Goal: Task Accomplishment & Management: Manage account settings

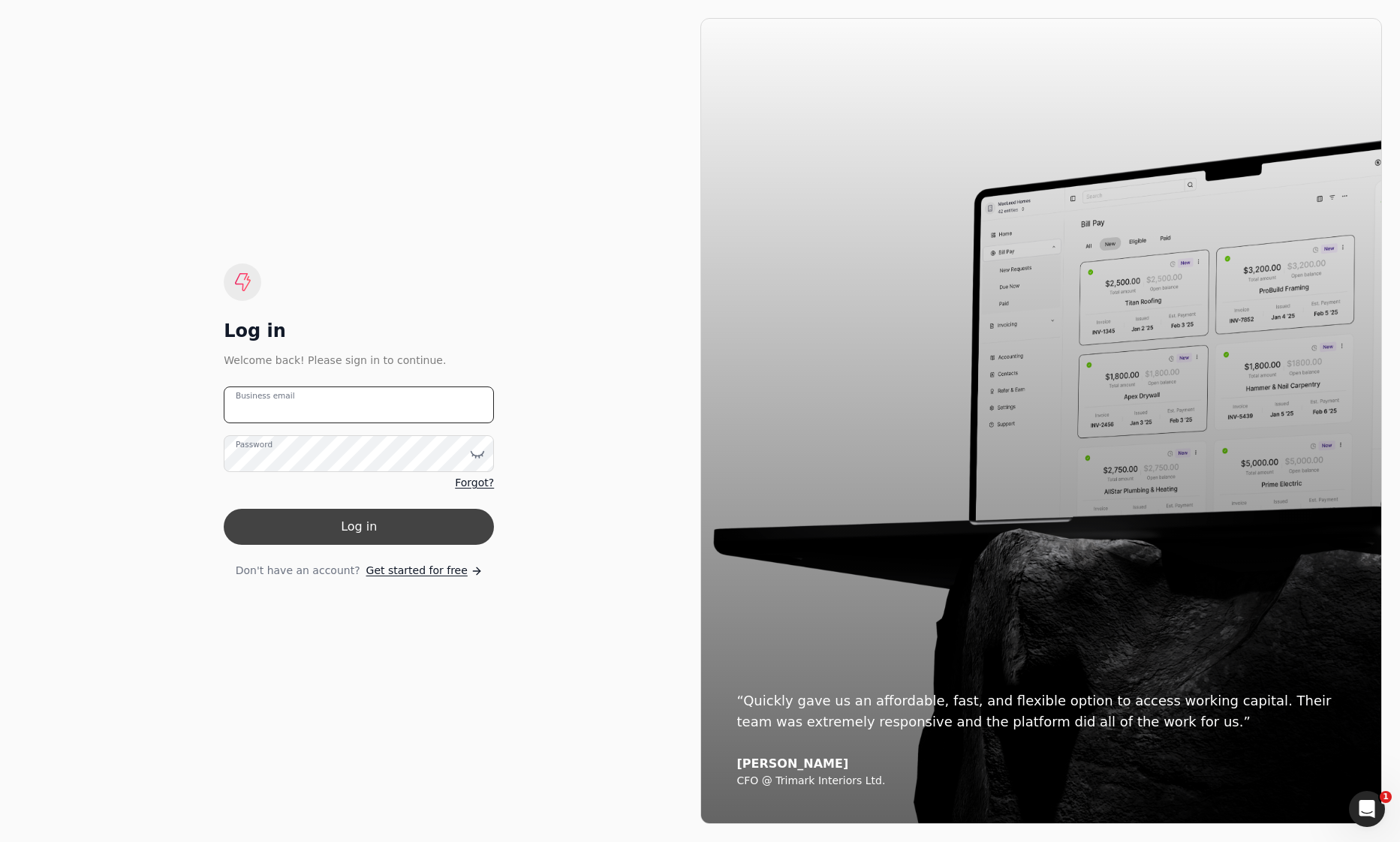
type email "[EMAIL_ADDRESS][DOMAIN_NAME]"
click at [341, 536] on button "Log in" at bounding box center [359, 526] width 270 height 36
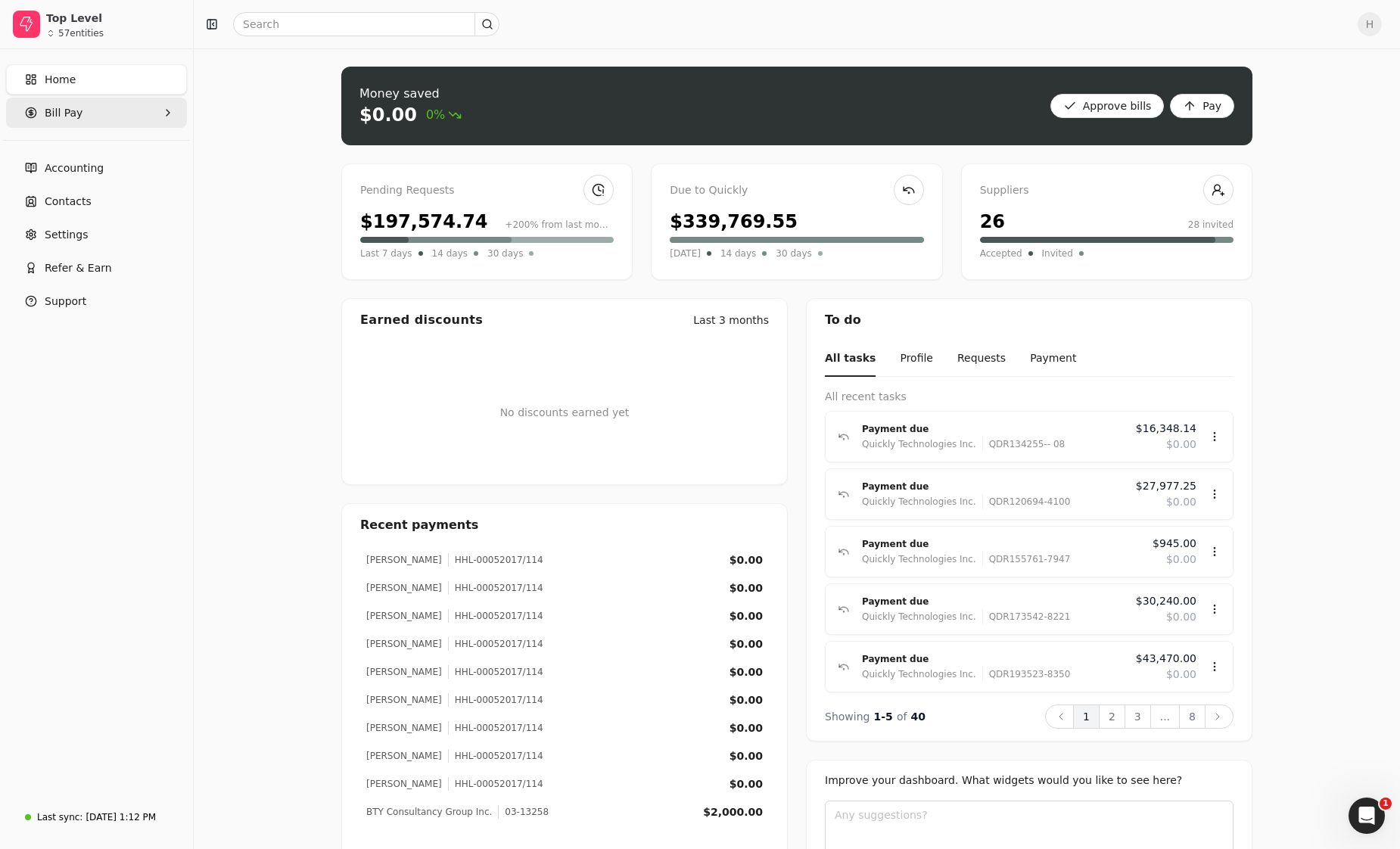
click at [95, 117] on Pay "Bill Pay" at bounding box center [96, 113] width 181 height 30
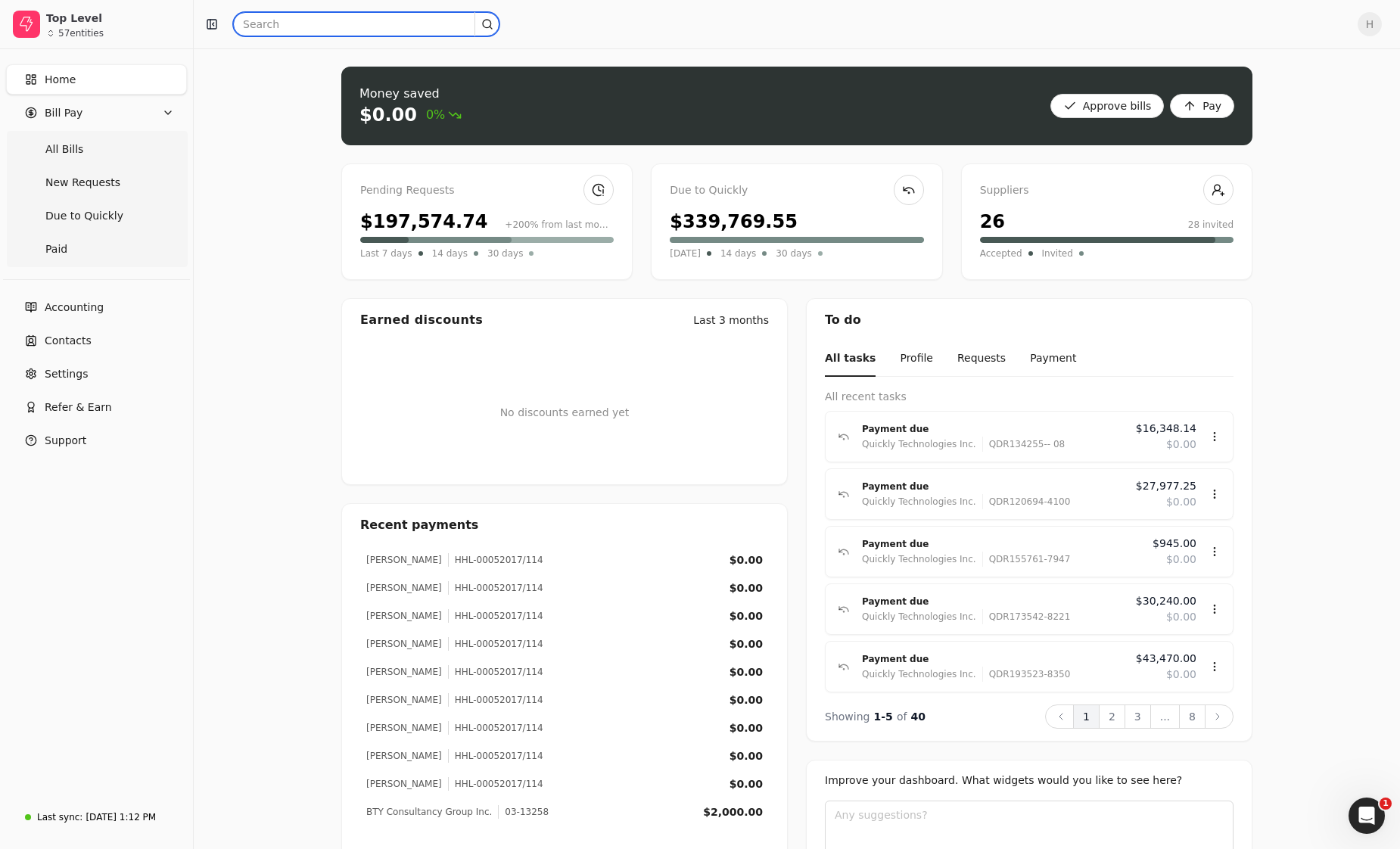
click at [281, 27] on input "text" at bounding box center [366, 24] width 266 height 24
type input "20252623"
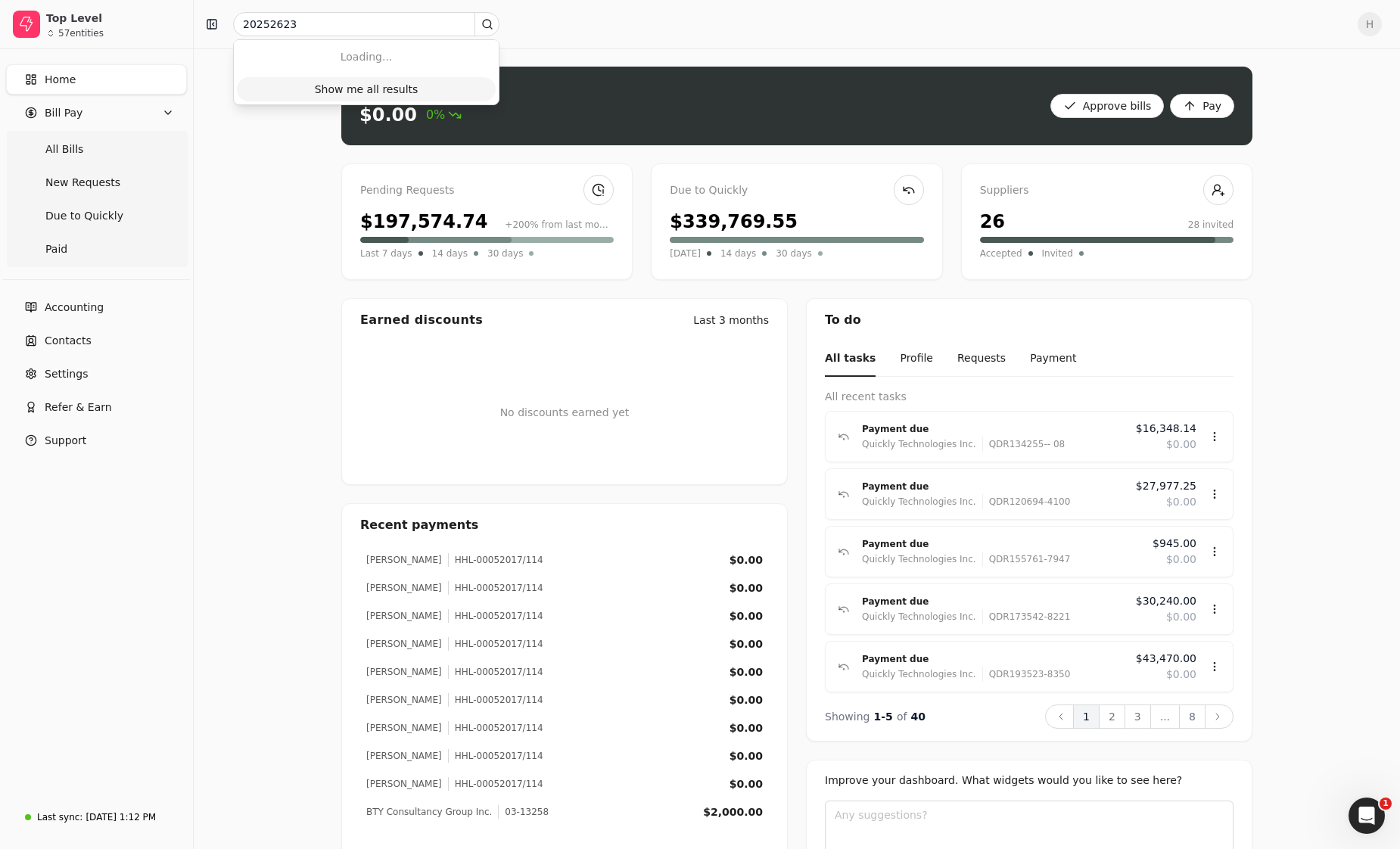
click at [390, 96] on div "Show me all results" at bounding box center [366, 89] width 103 height 16
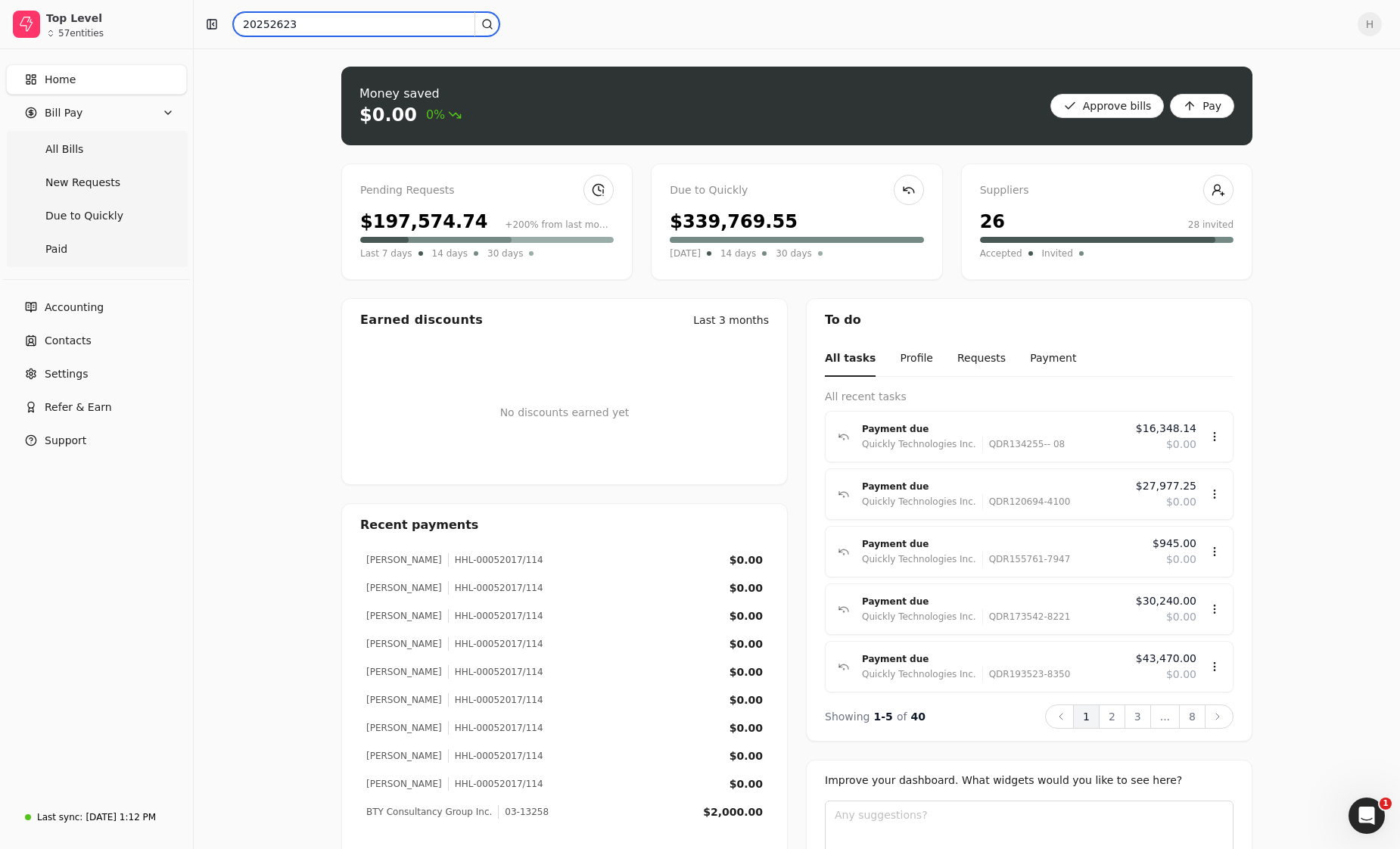
click at [302, 26] on input "20252623" at bounding box center [366, 24] width 266 height 24
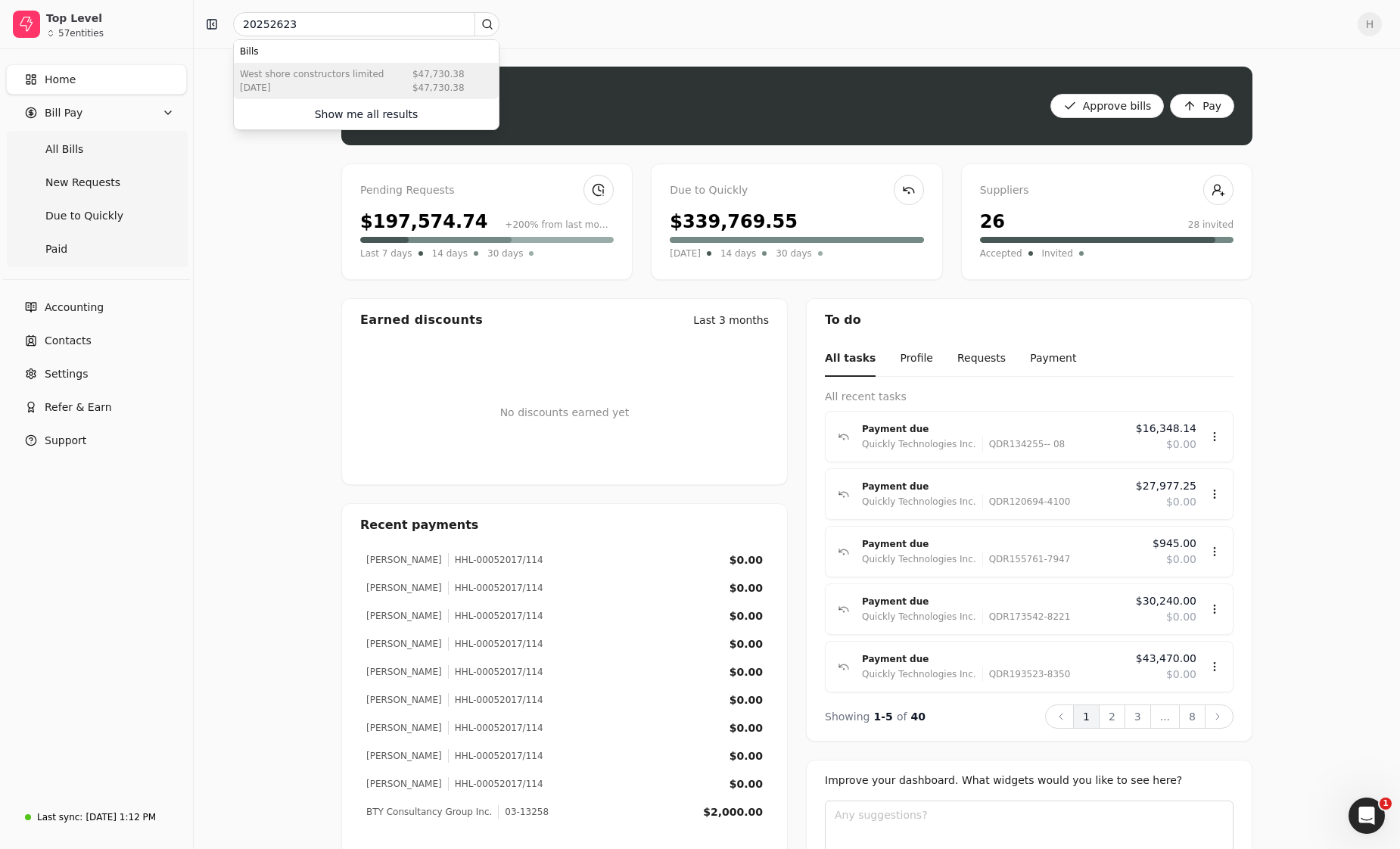
click at [329, 79] on div "West Shore Constructors Limited" at bounding box center [312, 74] width 144 height 13
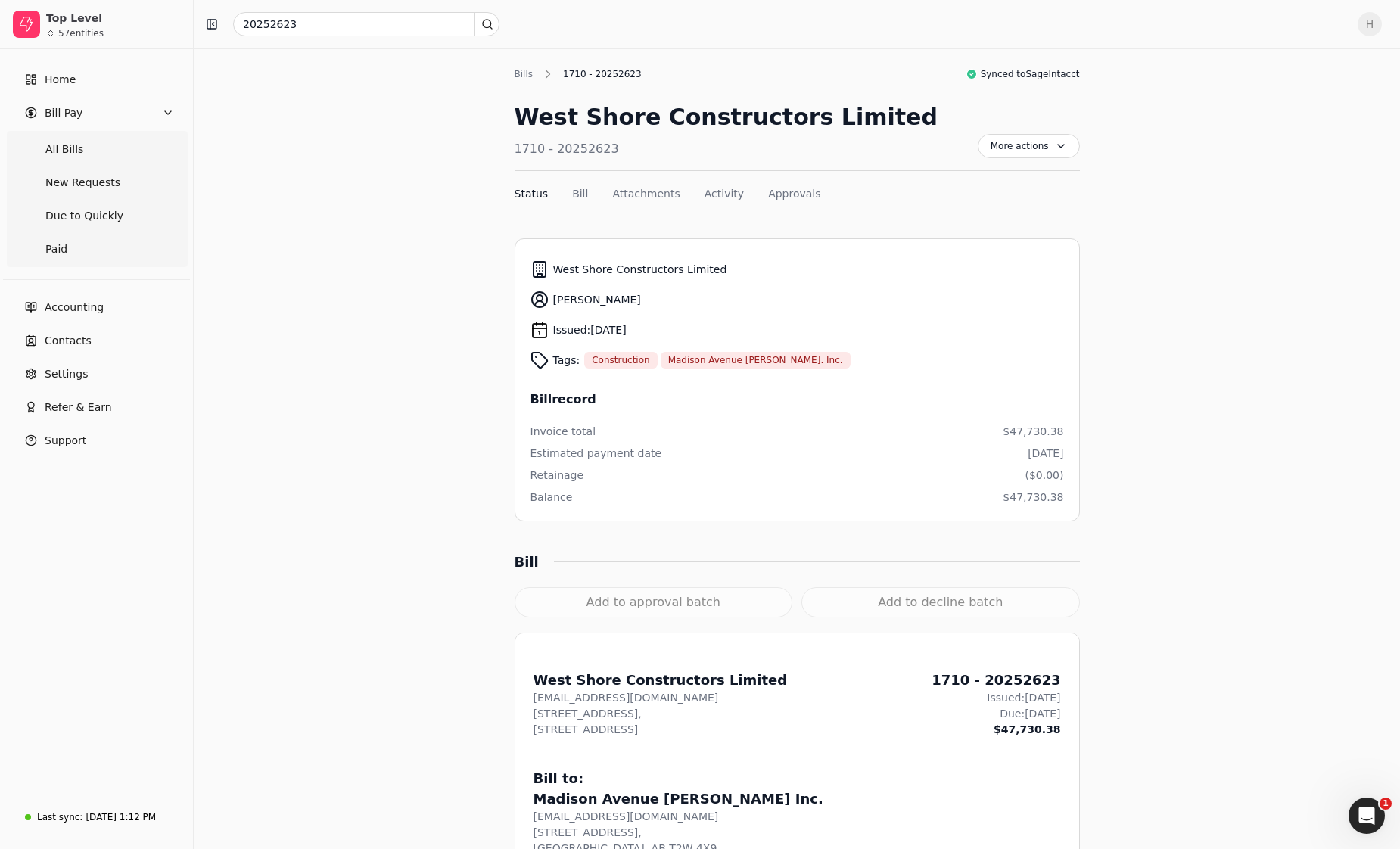
click at [586, 307] on span "[PERSON_NAME]" at bounding box center [597, 300] width 88 height 16
click at [539, 303] on icon at bounding box center [540, 300] width 18 height 18
click at [46, 77] on span "Home" at bounding box center [60, 80] width 31 height 16
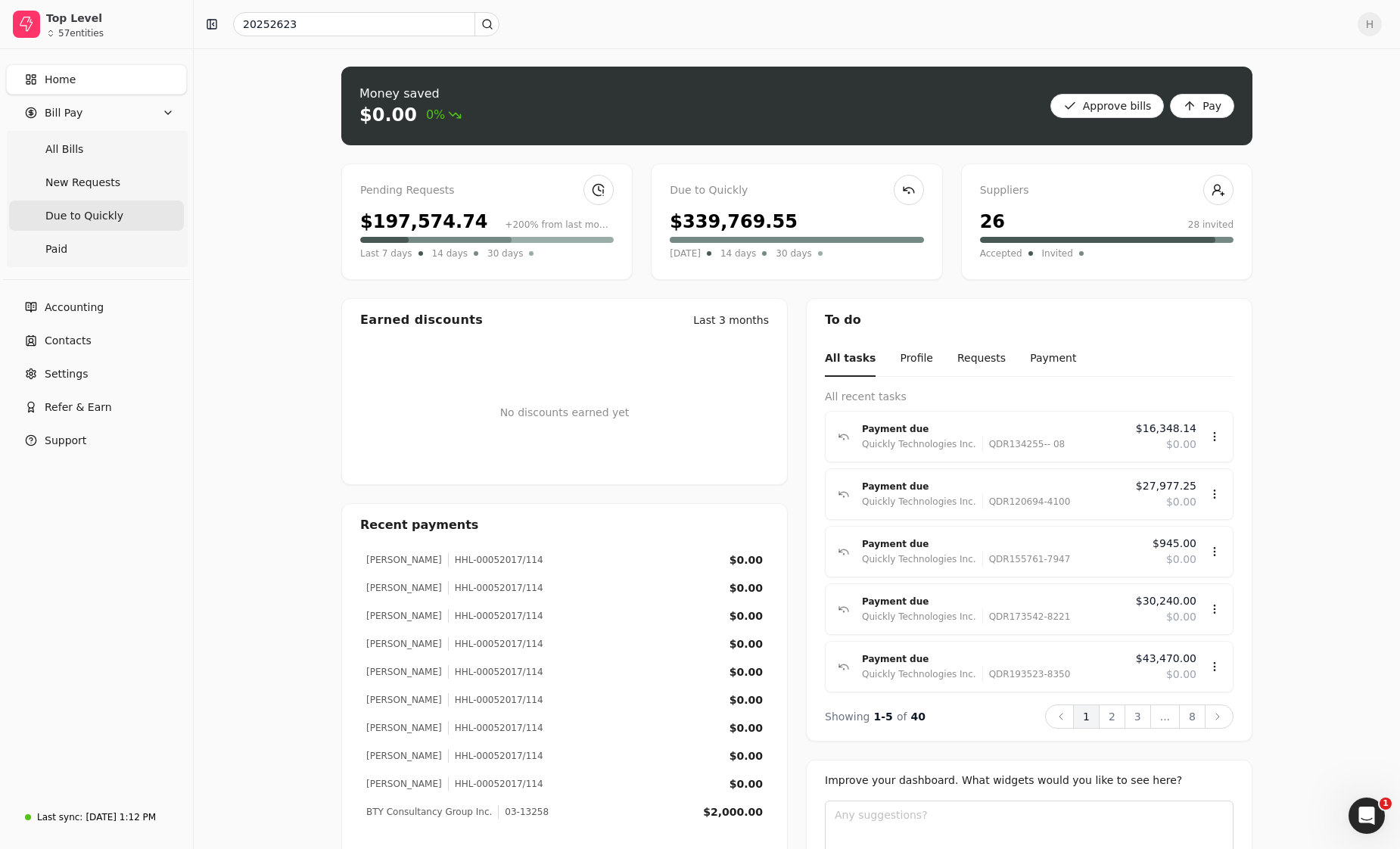
click at [68, 226] on Quickly "Due to Quickly" at bounding box center [97, 216] width 175 height 30
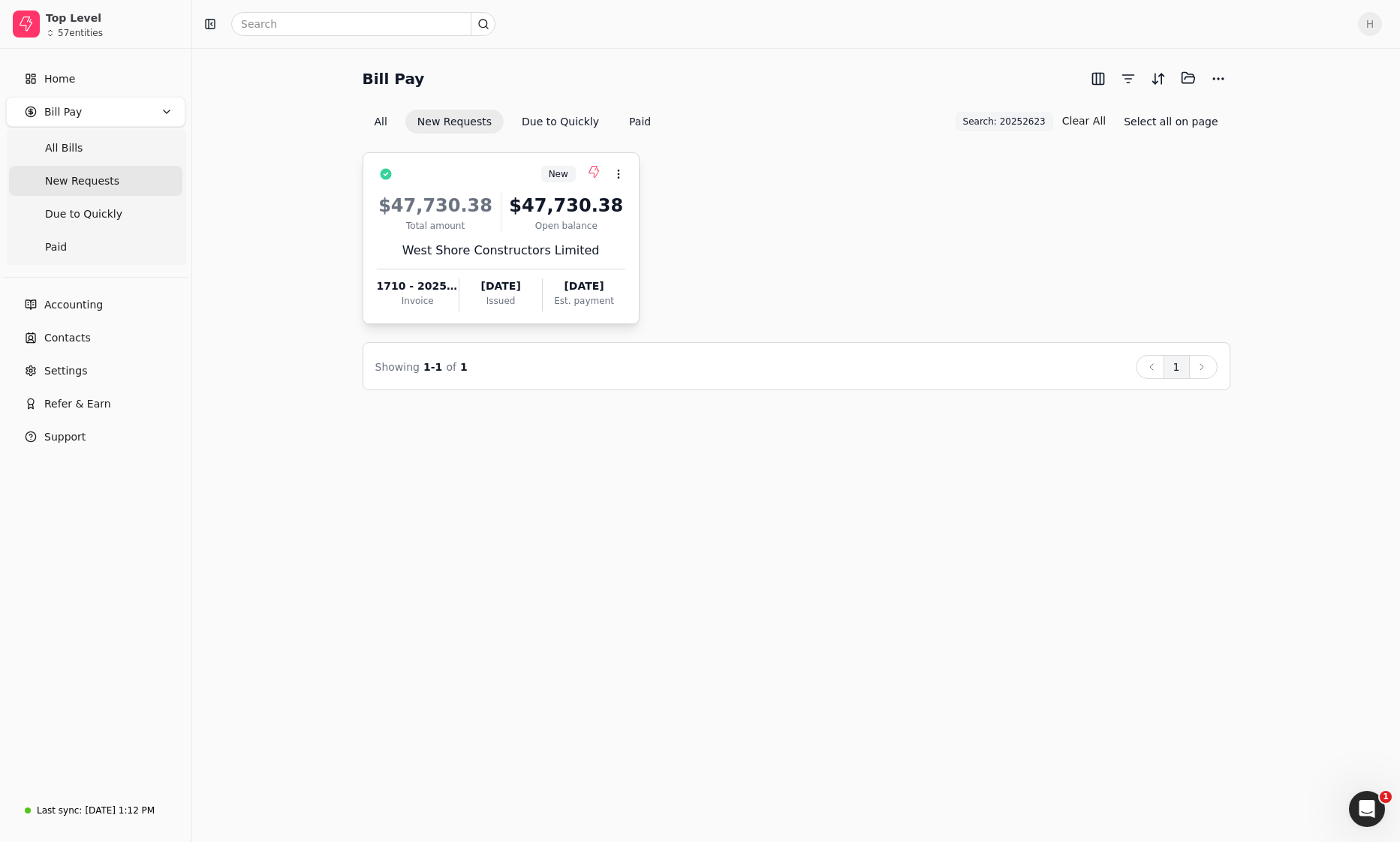
click at [526, 224] on div "Open balance" at bounding box center [565, 226] width 117 height 13
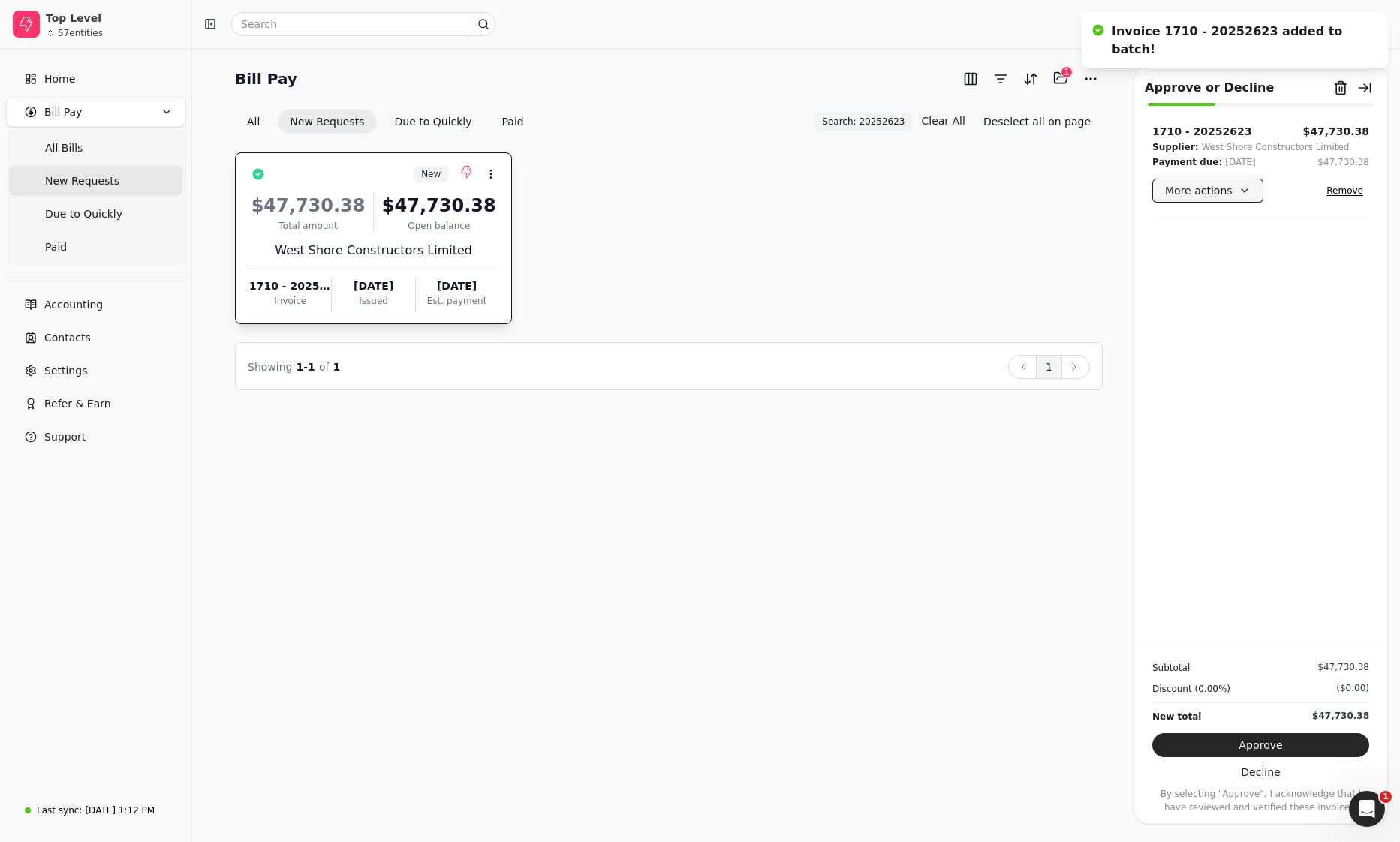
click at [1188, 197] on button "More actions" at bounding box center [1207, 190] width 111 height 24
click at [1203, 265] on div "Edit payment date" at bounding box center [1221, 271] width 132 height 25
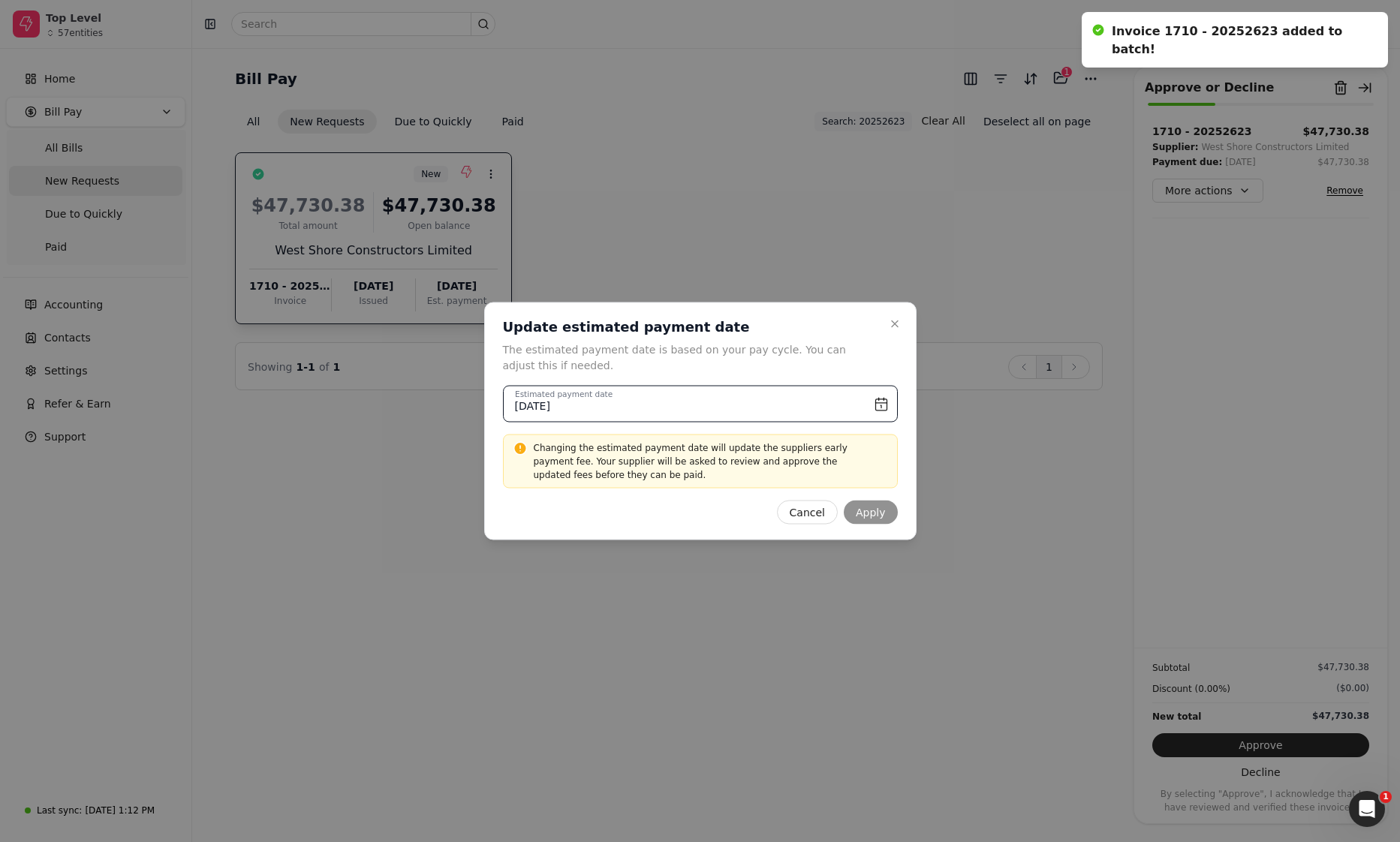
click at [877, 401] on input "May 1st, 2025" at bounding box center [700, 404] width 395 height 37
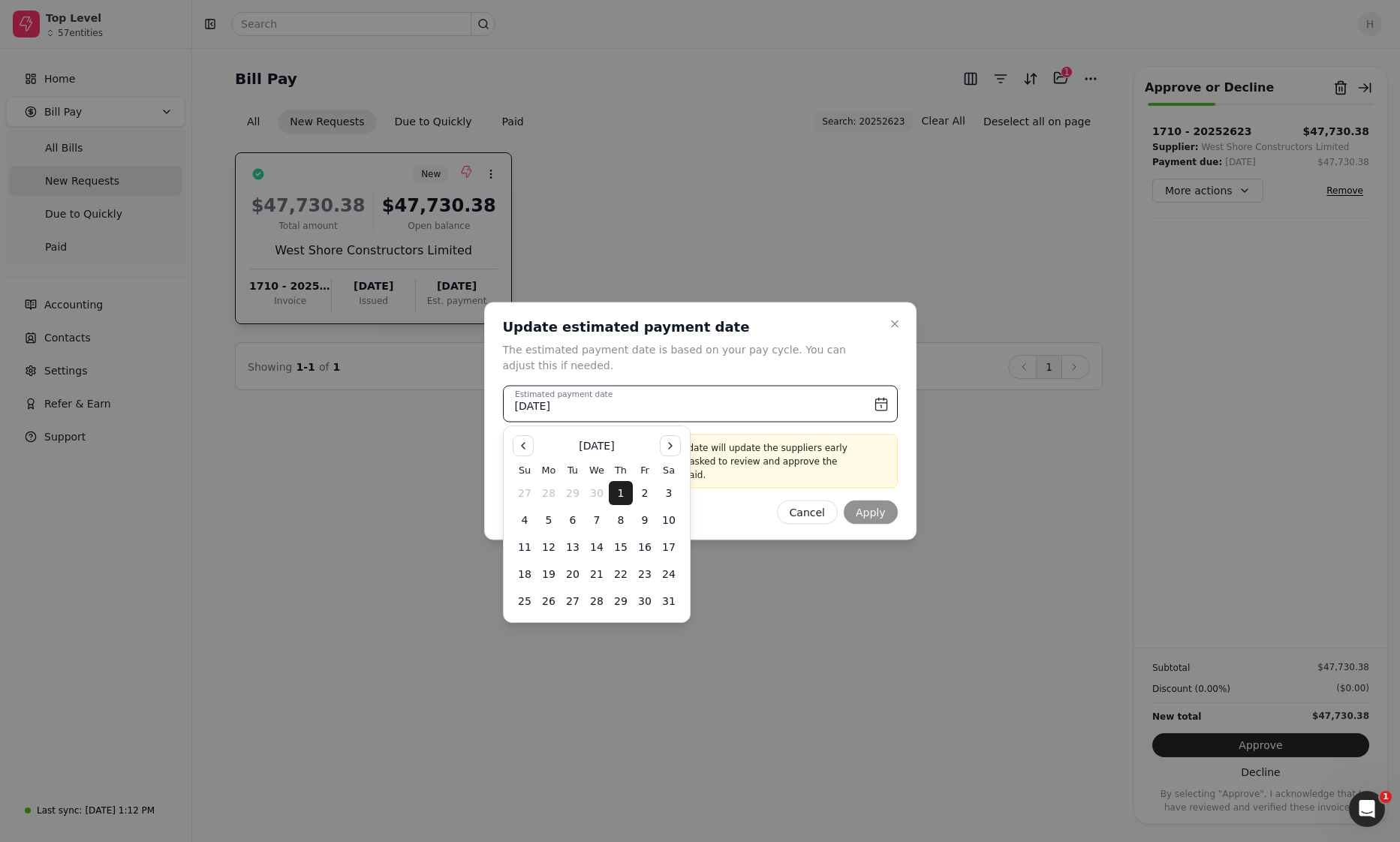
click at [655, 444] on nav at bounding box center [596, 446] width 168 height 21
click at [682, 449] on div "May 2025 Su Mo Tu We Th Fr Sa 27 28 29 30 1 2 3 4 5 6 7 8 9 10 11 12 13 14 15 1…" at bounding box center [596, 524] width 186 height 196
click at [679, 447] on button "Go to the Next Month" at bounding box center [670, 446] width 21 height 21
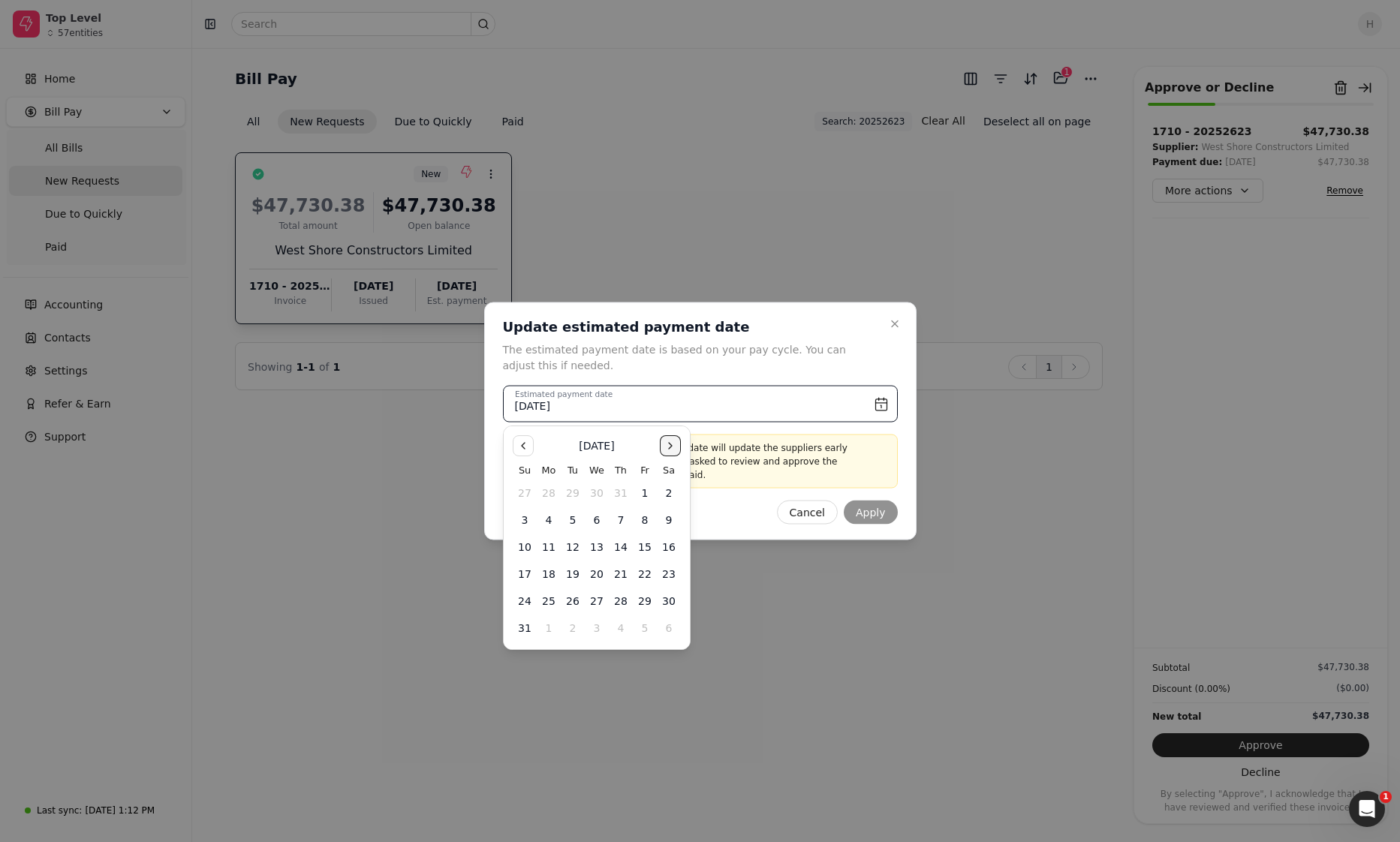
click at [675, 443] on button "Go to the Next Month" at bounding box center [670, 446] width 21 height 21
click at [649, 603] on button "31" at bounding box center [645, 600] width 24 height 24
type input "October 31st, 2025"
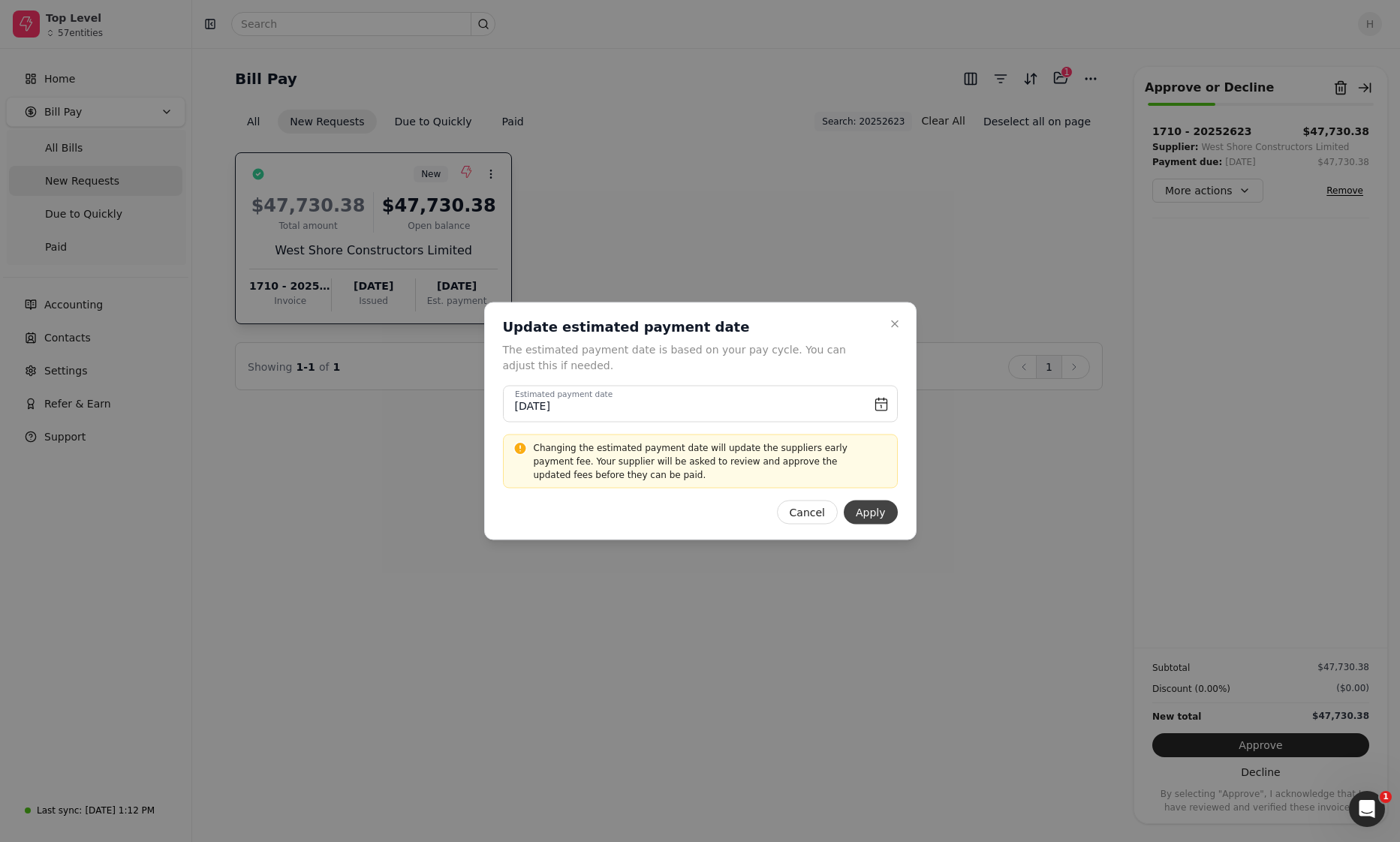
drag, startPoint x: 649, startPoint y: 603, endPoint x: 875, endPoint y: 511, distance: 244.0
click at [875, 511] on button "Apply" at bounding box center [870, 512] width 54 height 24
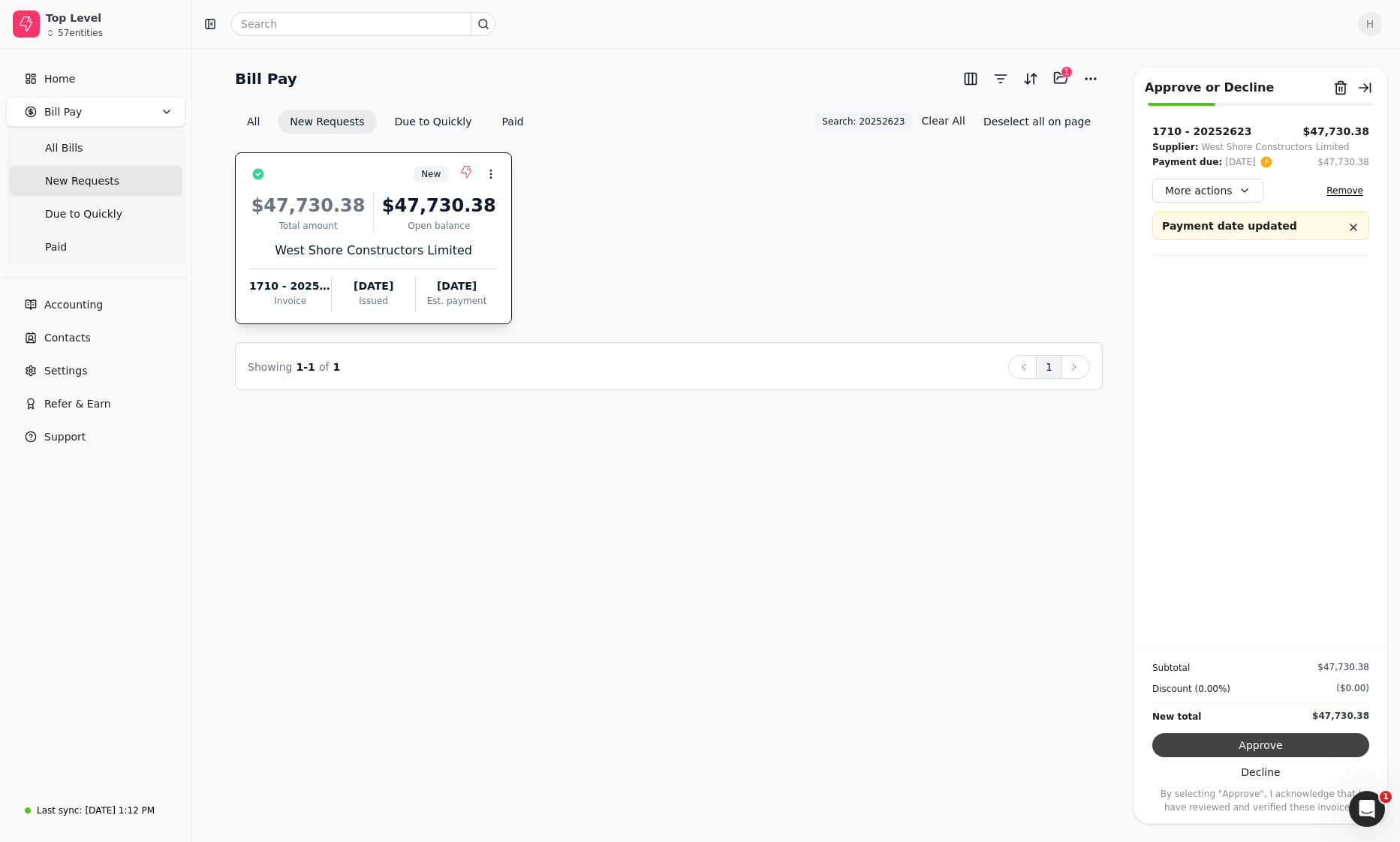
click at [1330, 740] on button "Approve" at bounding box center [1260, 745] width 217 height 24
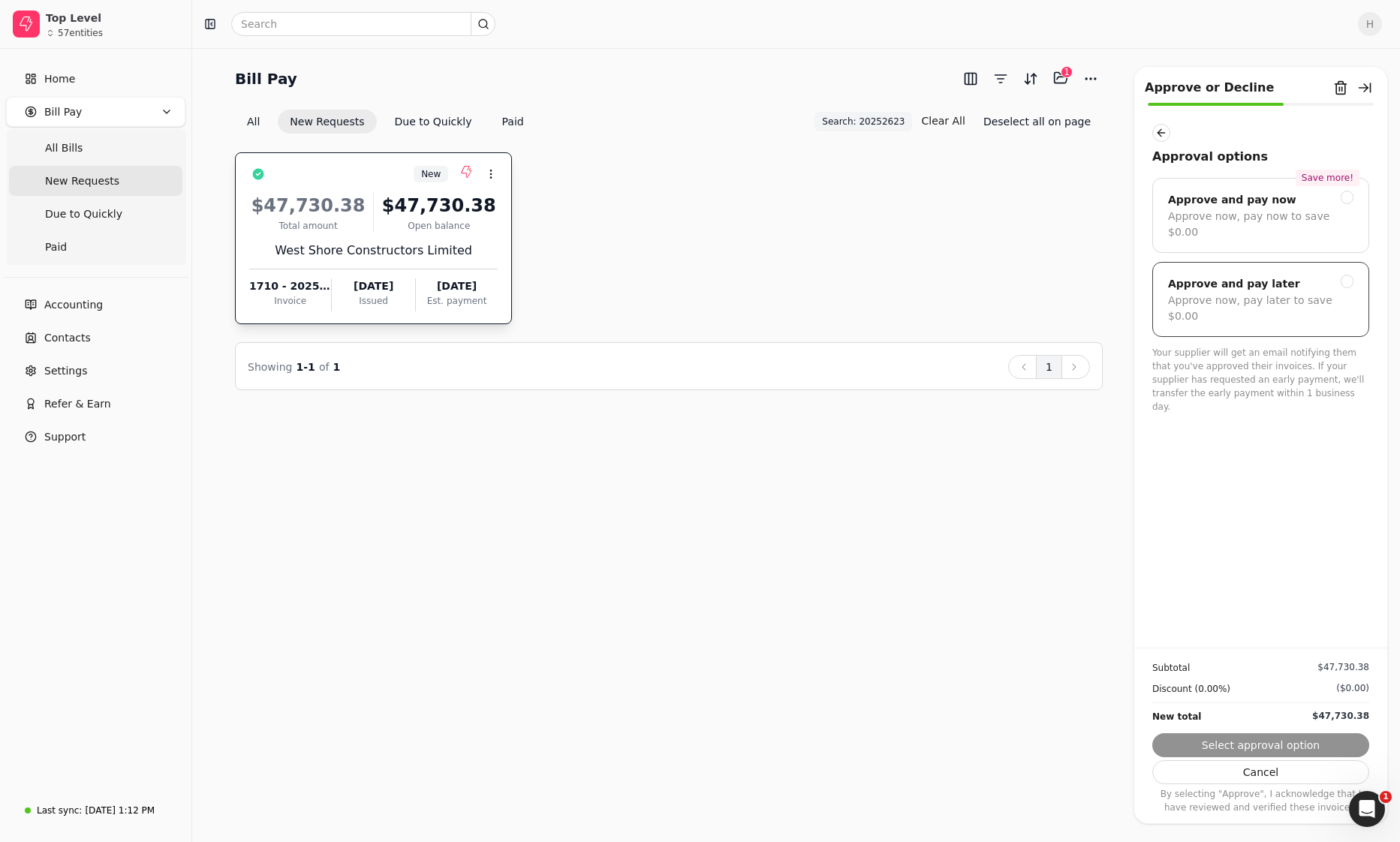
click at [1286, 275] on div "Approve and pay later" at bounding box center [1260, 284] width 186 height 18
click at [1305, 735] on button "Submit approval" at bounding box center [1260, 745] width 217 height 24
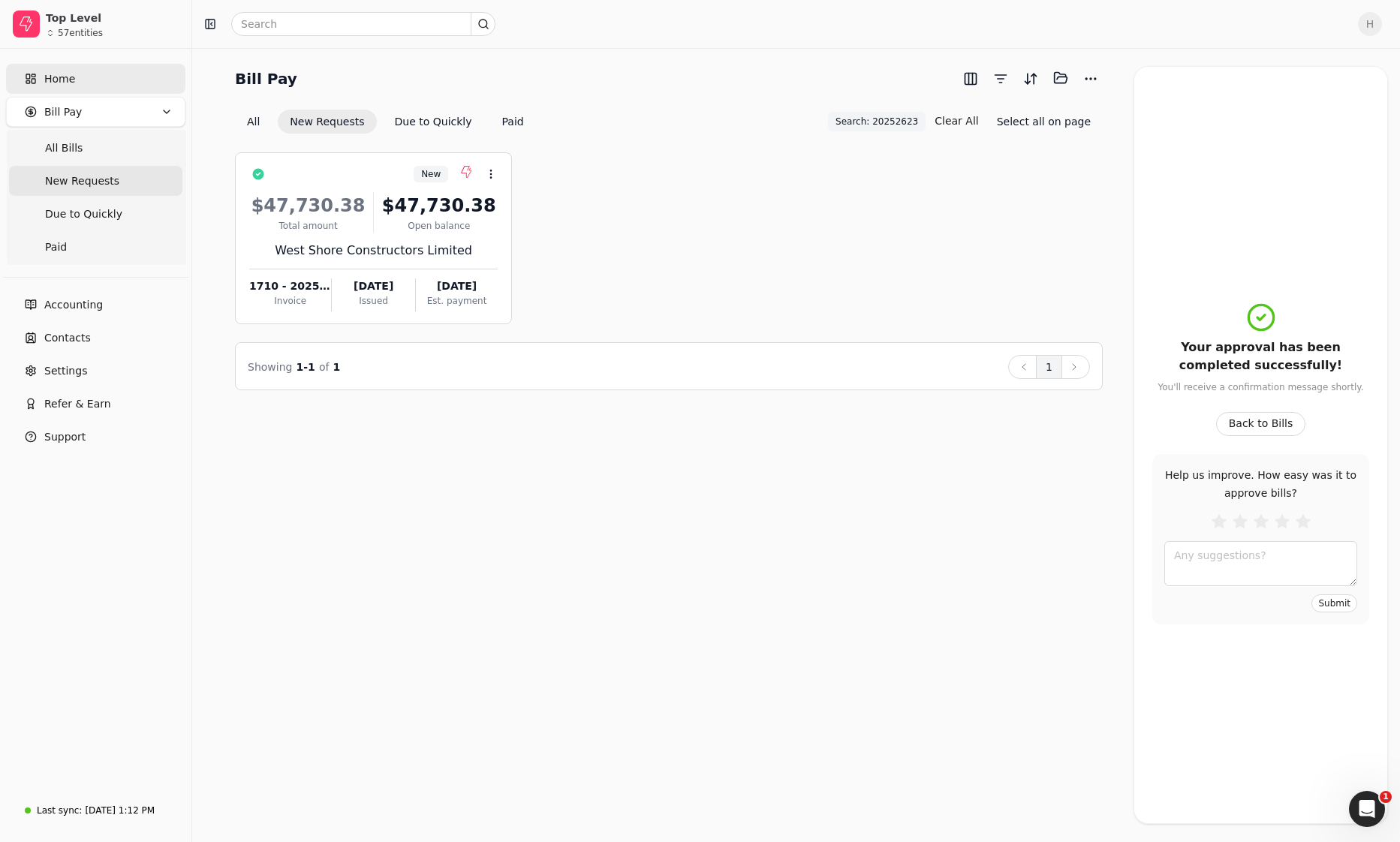
click at [59, 81] on span "Home" at bounding box center [59, 79] width 31 height 16
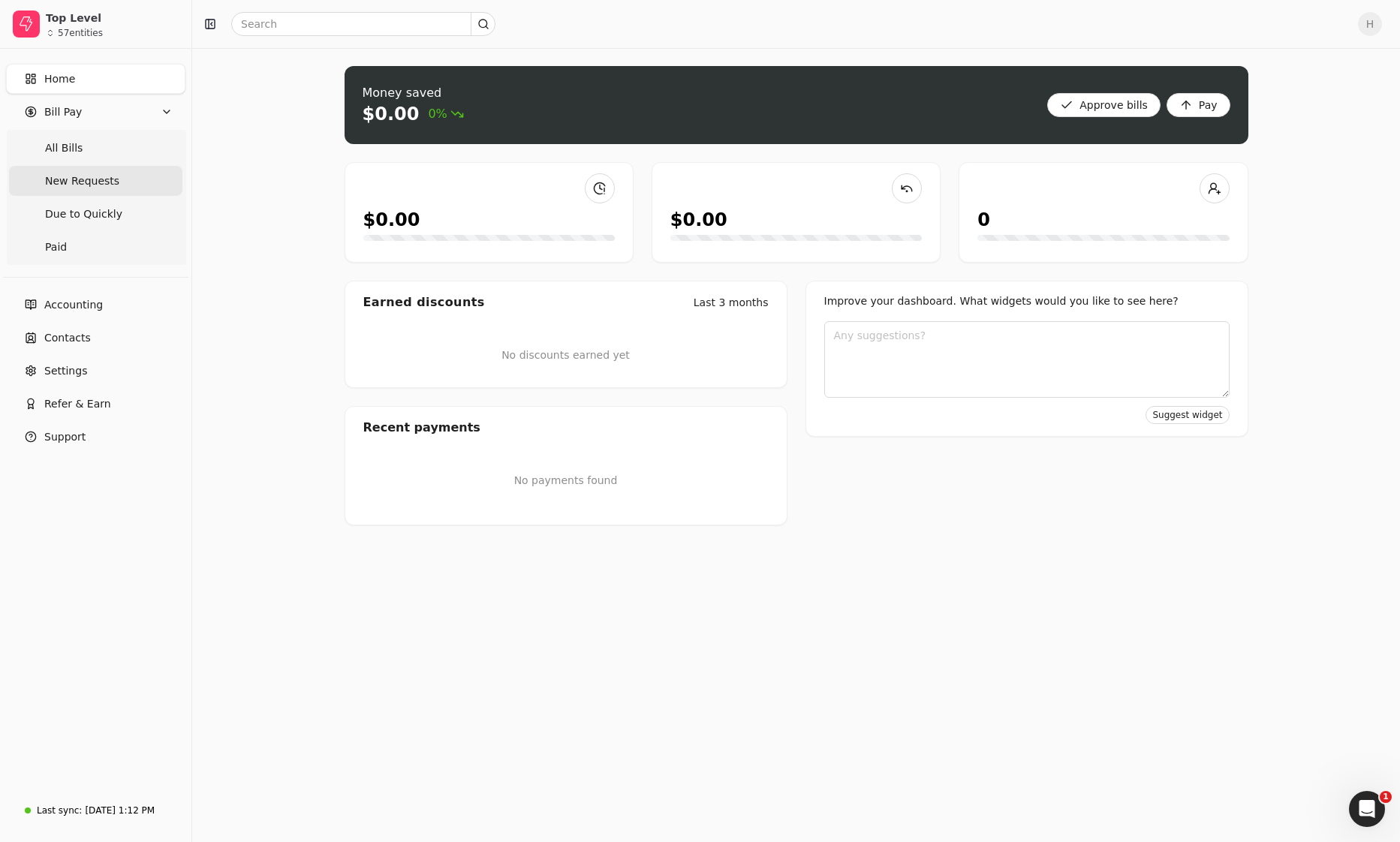
click at [48, 184] on span "New Requests" at bounding box center [82, 181] width 74 height 16
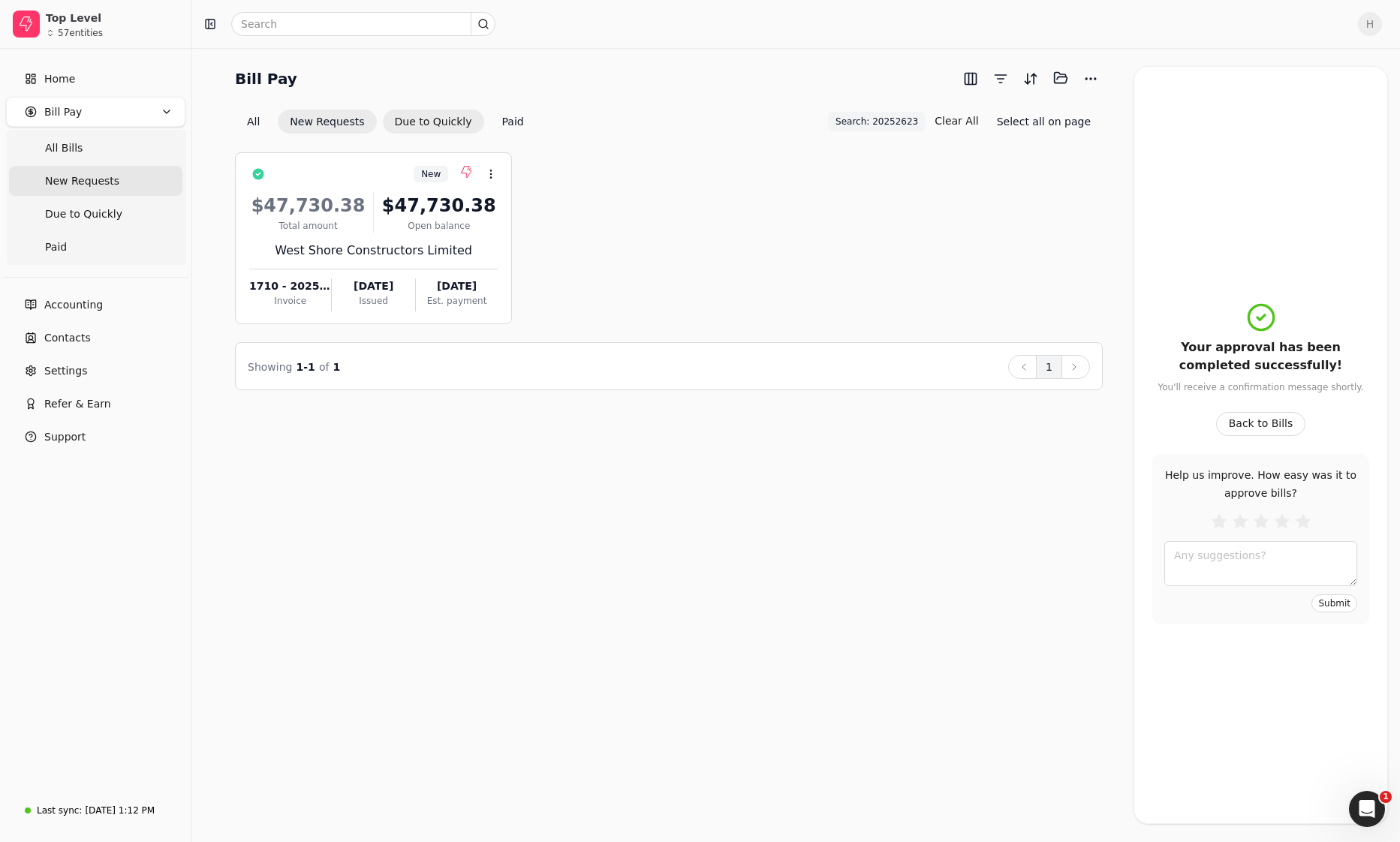
click at [417, 112] on button "Due to Quickly" at bounding box center [434, 122] width 102 height 24
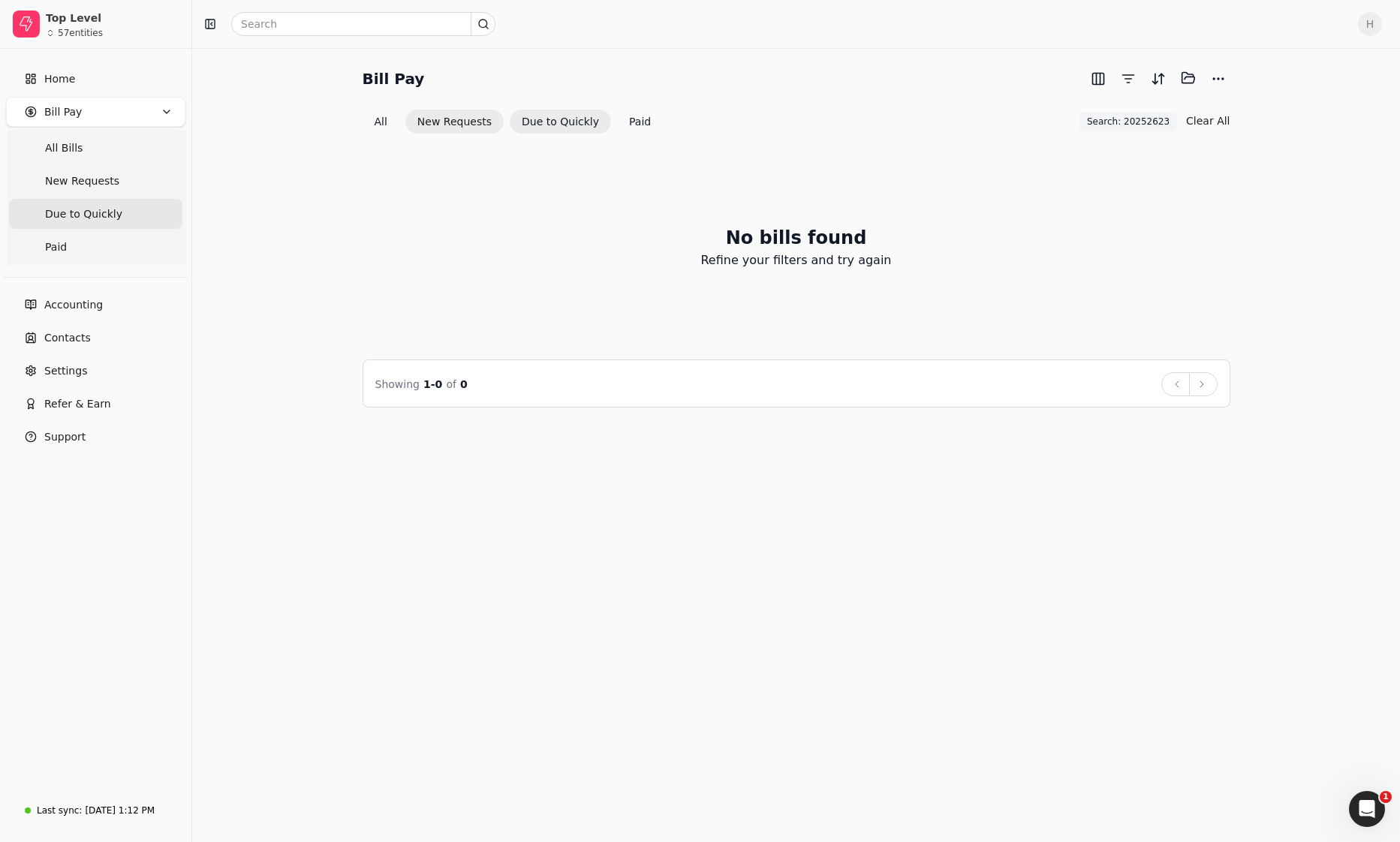
click at [438, 129] on button "New Requests" at bounding box center [455, 122] width 98 height 24
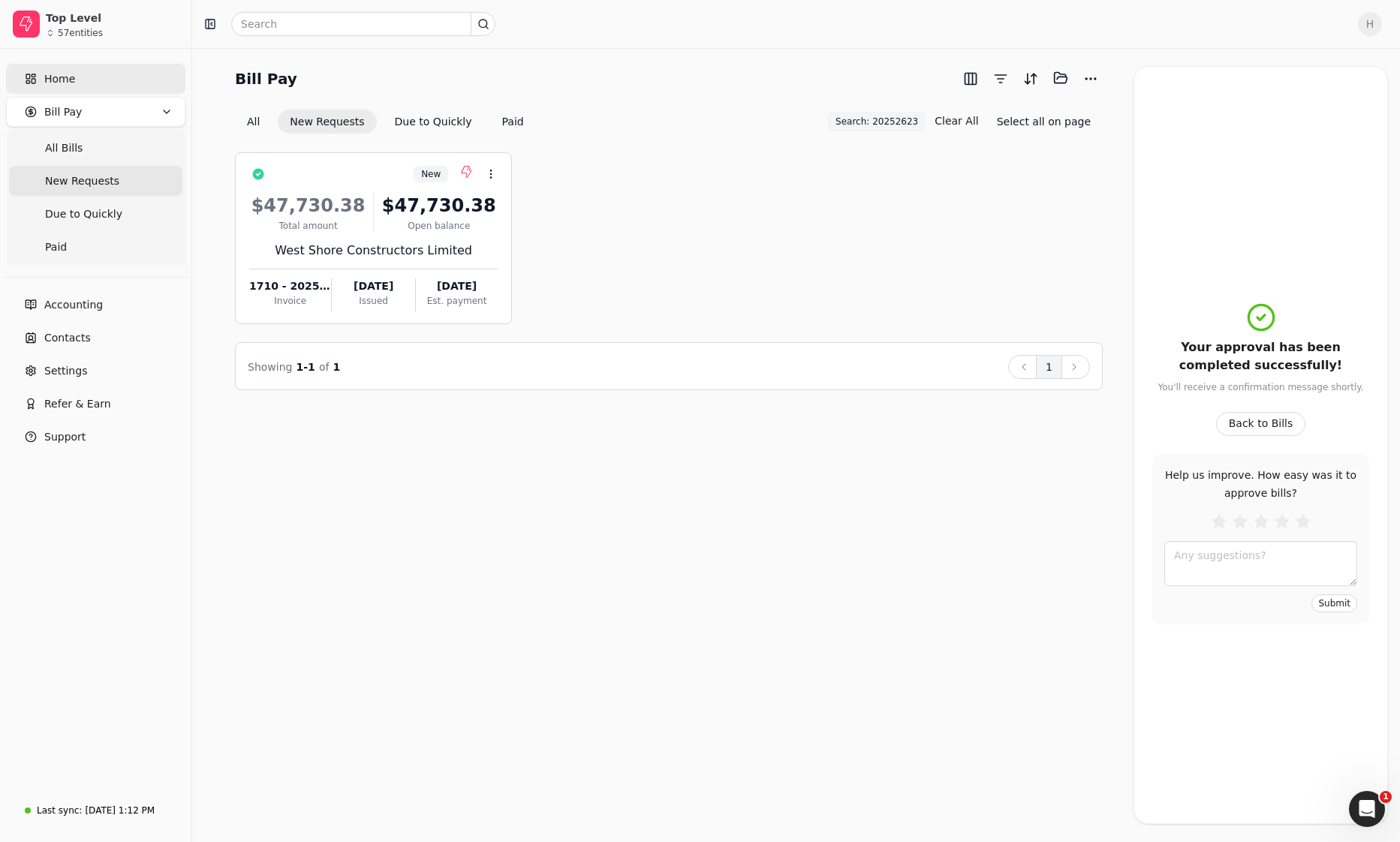
click at [57, 86] on span "Home" at bounding box center [59, 79] width 31 height 16
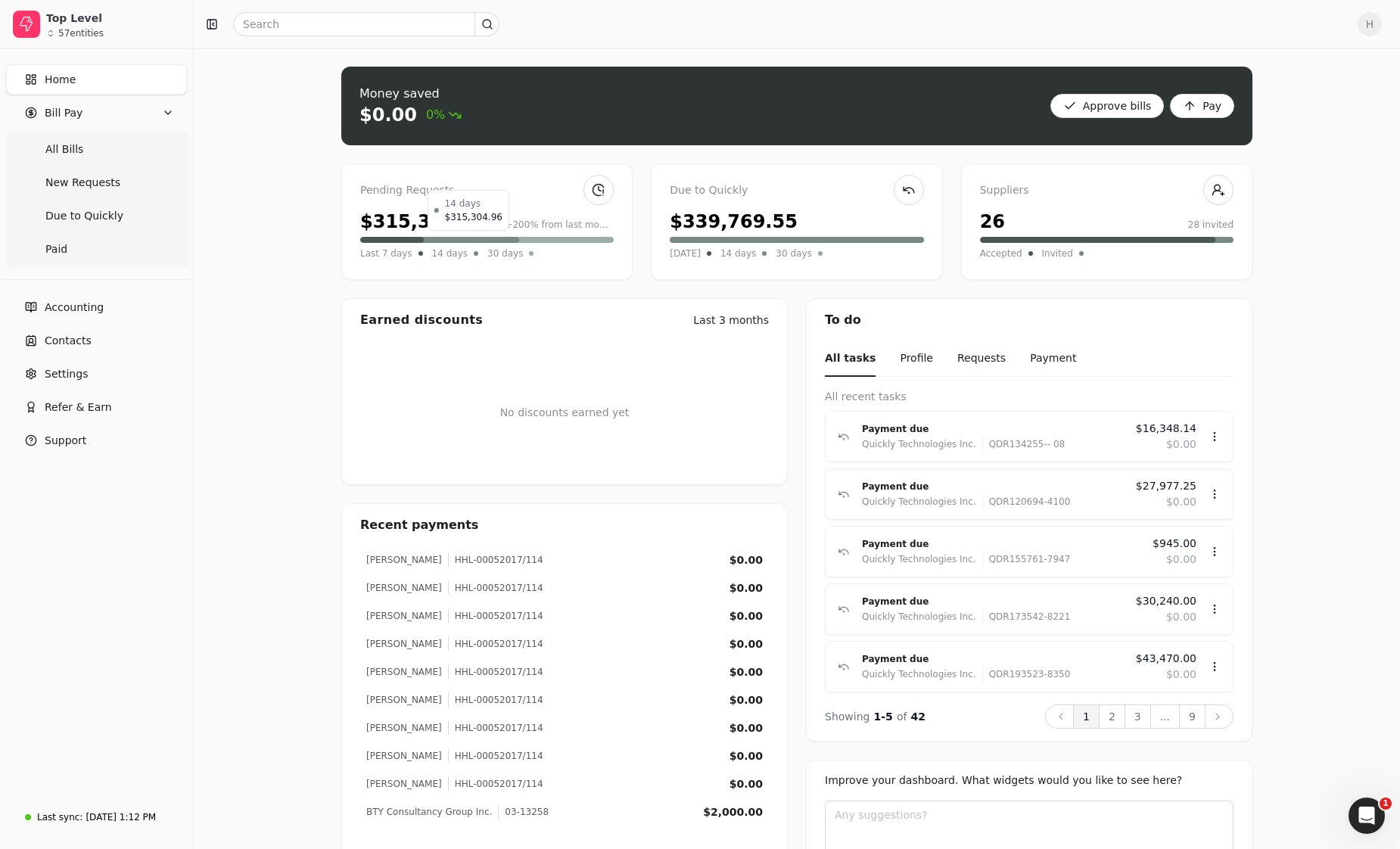
click at [509, 239] on div at bounding box center [468, 239] width 102 height 6
click at [505, 265] on div "Pending Requests $315,304.96 +200% from last month Last 7 days 14 days 30 days" at bounding box center [486, 222] width 291 height 117
click at [397, 210] on div "$315,304.96" at bounding box center [424, 222] width 128 height 27
click at [96, 189] on span "New Requests" at bounding box center [82, 182] width 75 height 16
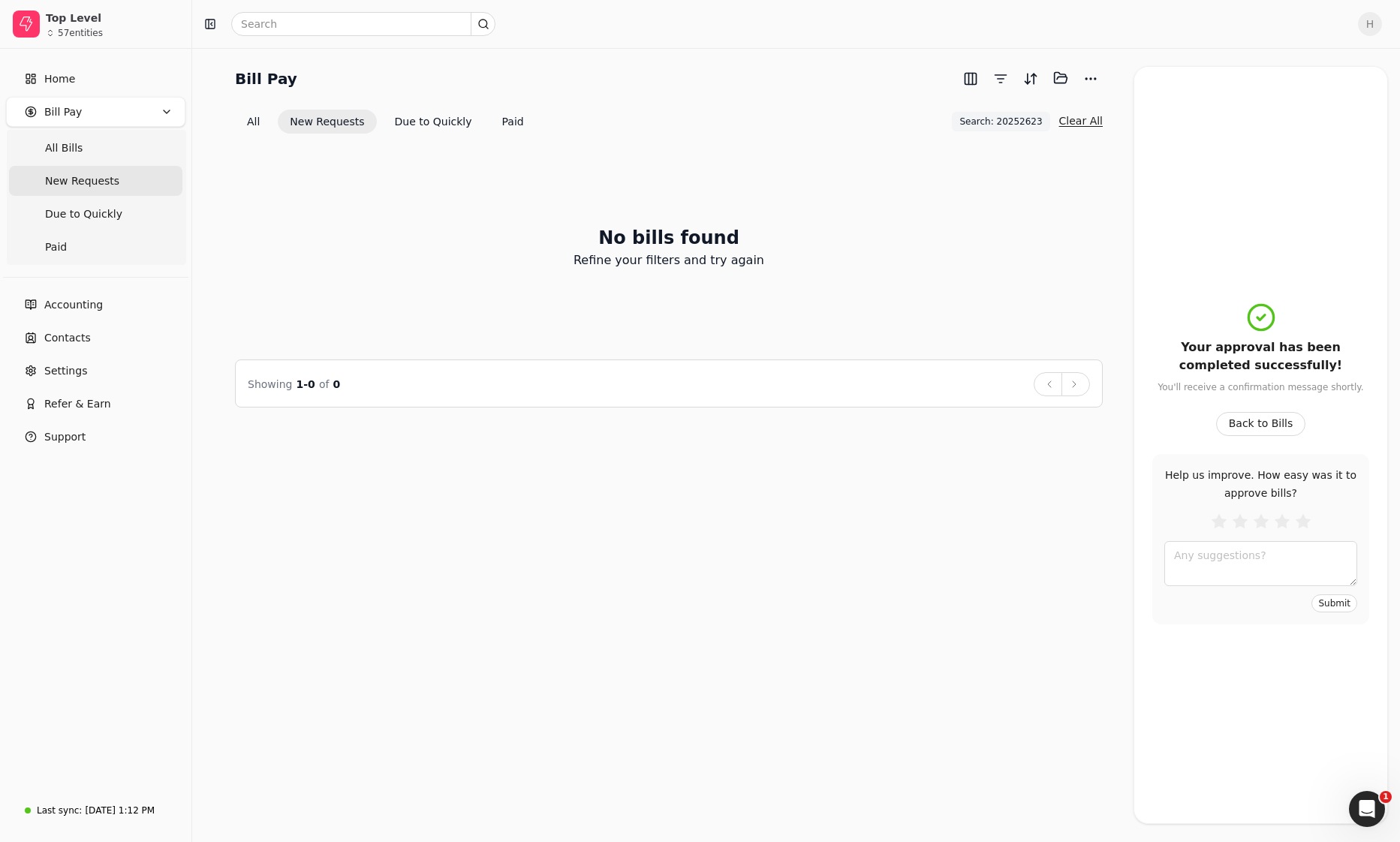
click at [1082, 119] on button "Clear All" at bounding box center [1081, 121] width 43 height 24
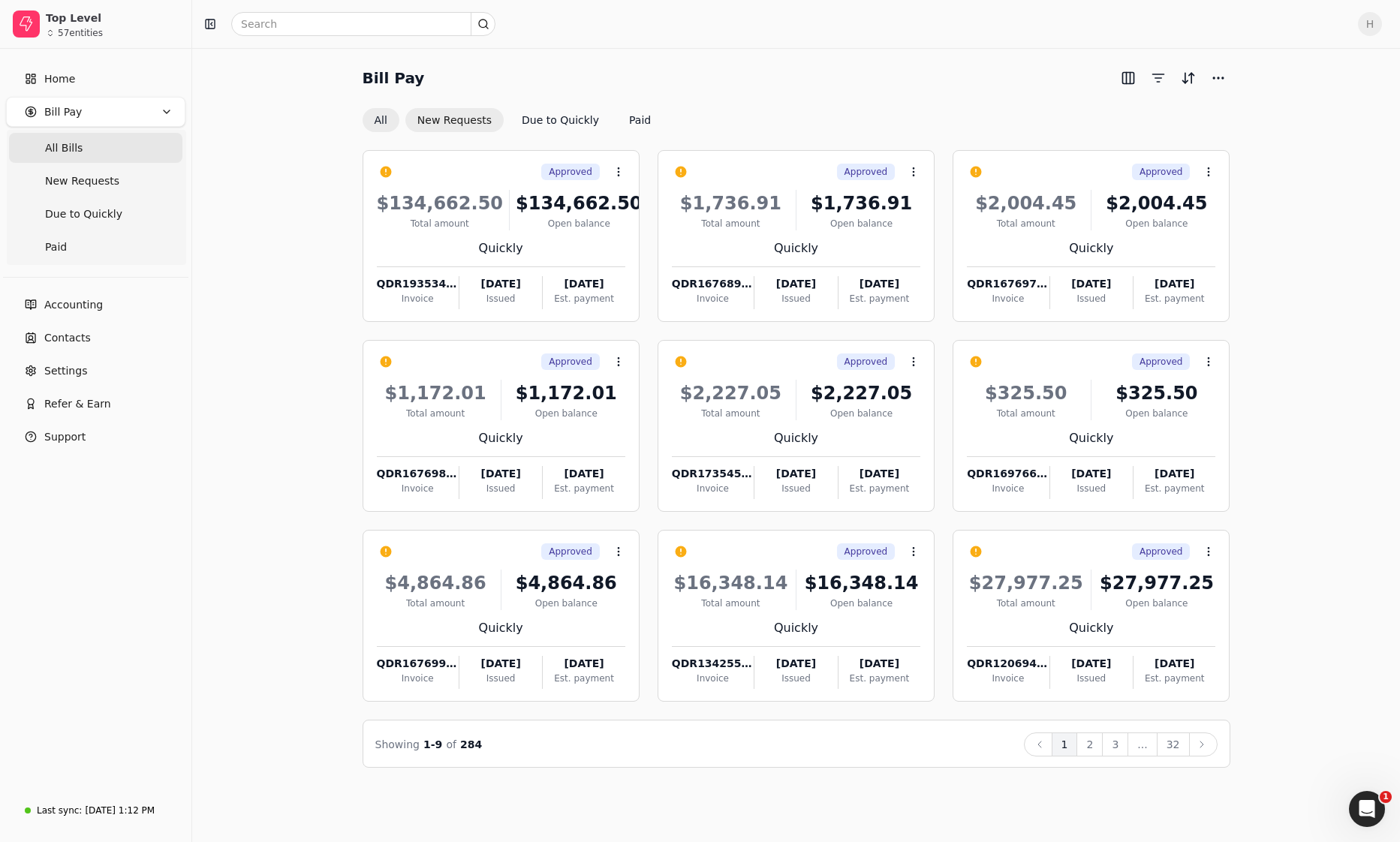
click at [456, 128] on button "New Requests" at bounding box center [455, 120] width 98 height 24
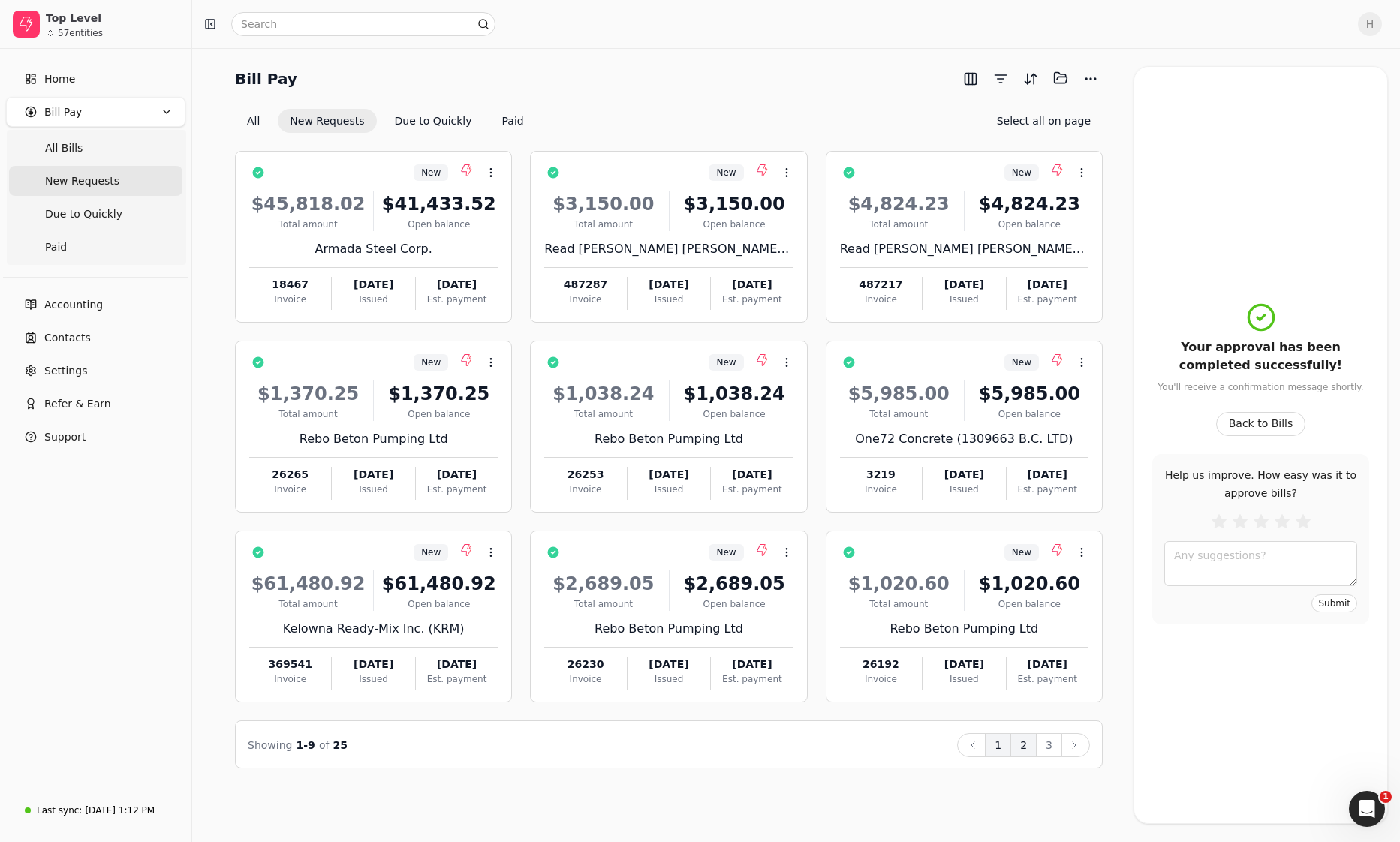
click at [1024, 743] on button "2" at bounding box center [1024, 745] width 27 height 24
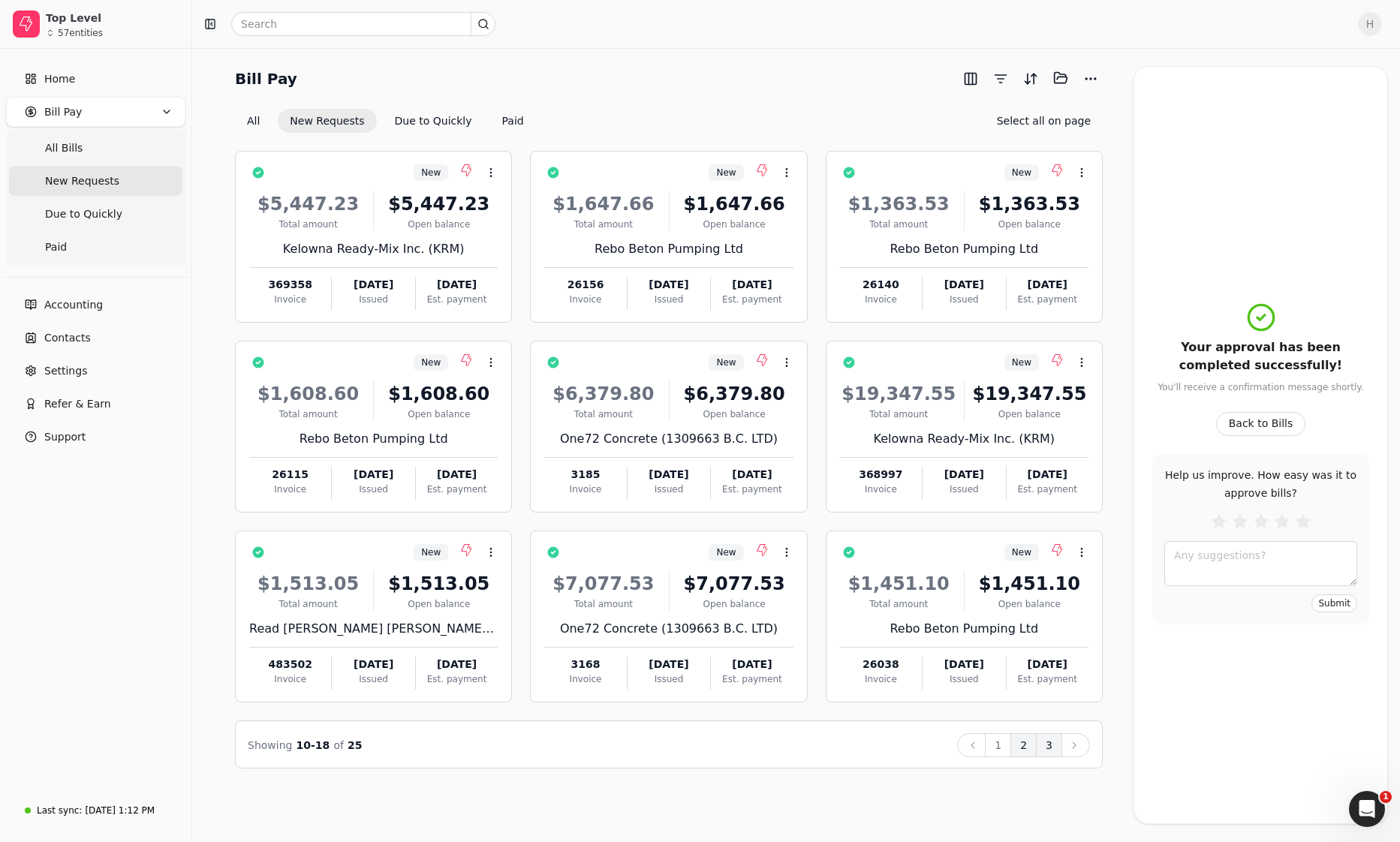
click at [1045, 751] on button "3" at bounding box center [1049, 745] width 27 height 24
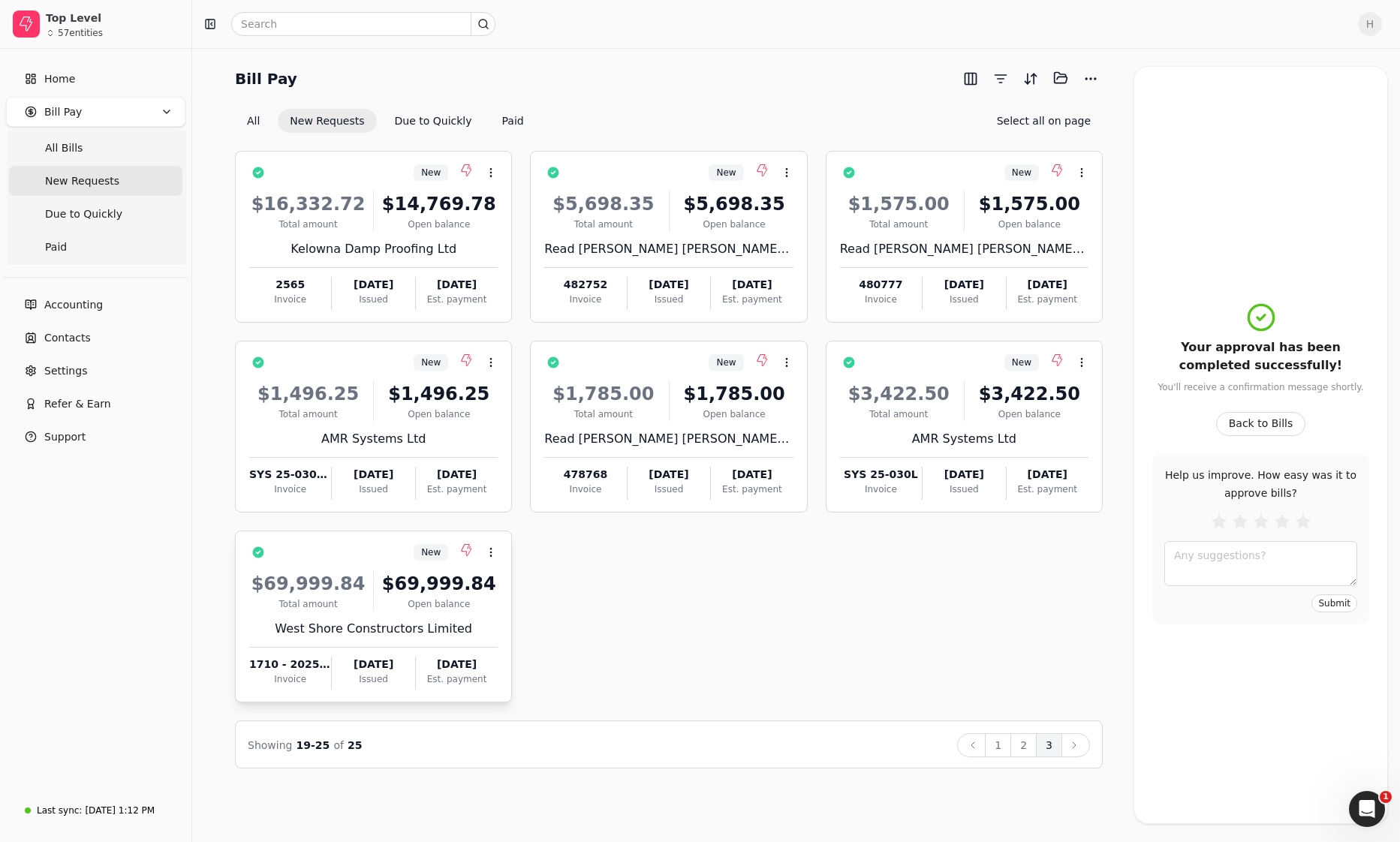
click at [425, 611] on div "$69,999.84 Total amount $69,999.84 Open balance West Shore Constructors Limited…" at bounding box center [373, 625] width 248 height 128
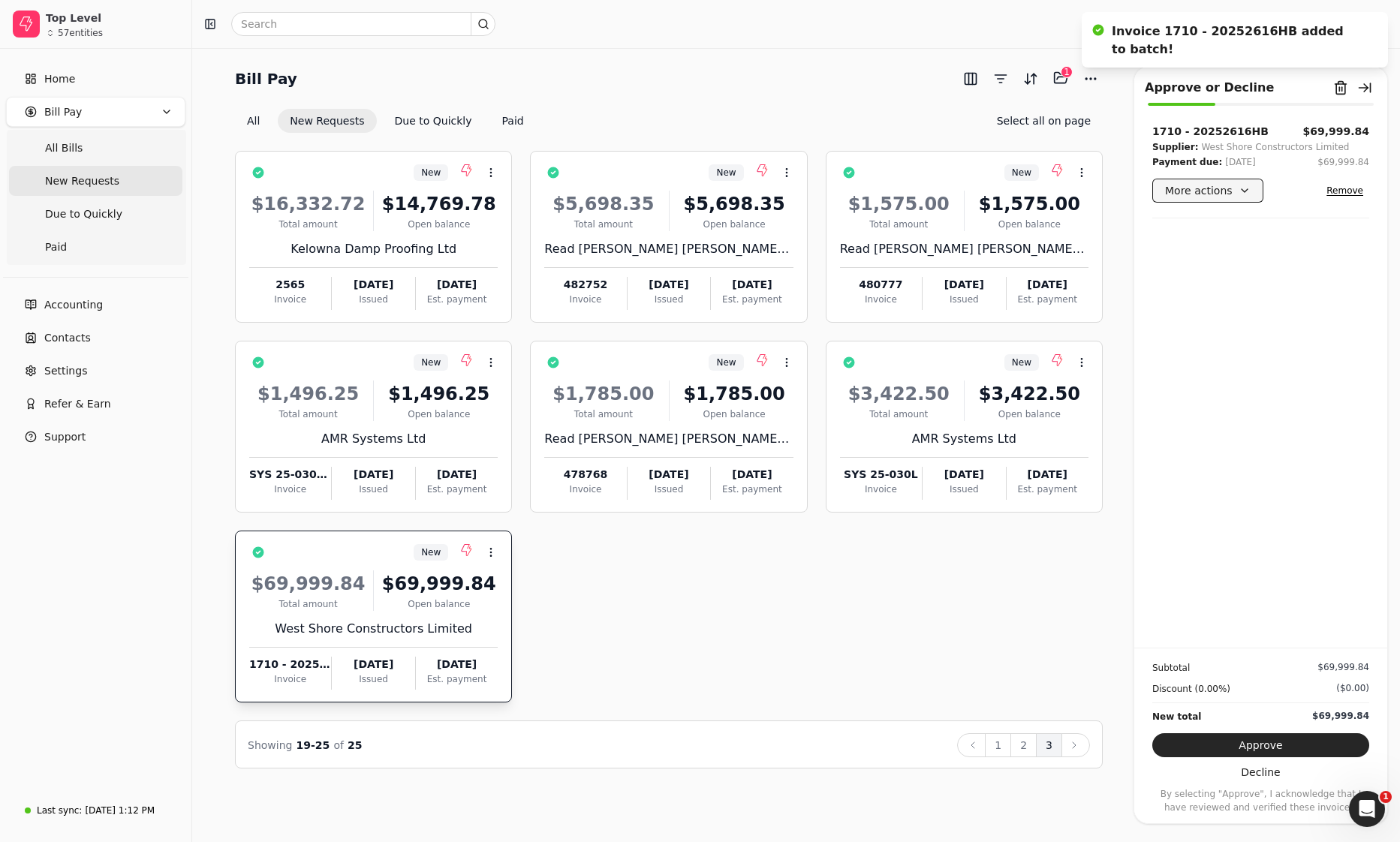
click at [1213, 188] on button "More actions" at bounding box center [1207, 190] width 111 height 24
click at [1180, 272] on div "Edit payment date" at bounding box center [1221, 271] width 132 height 25
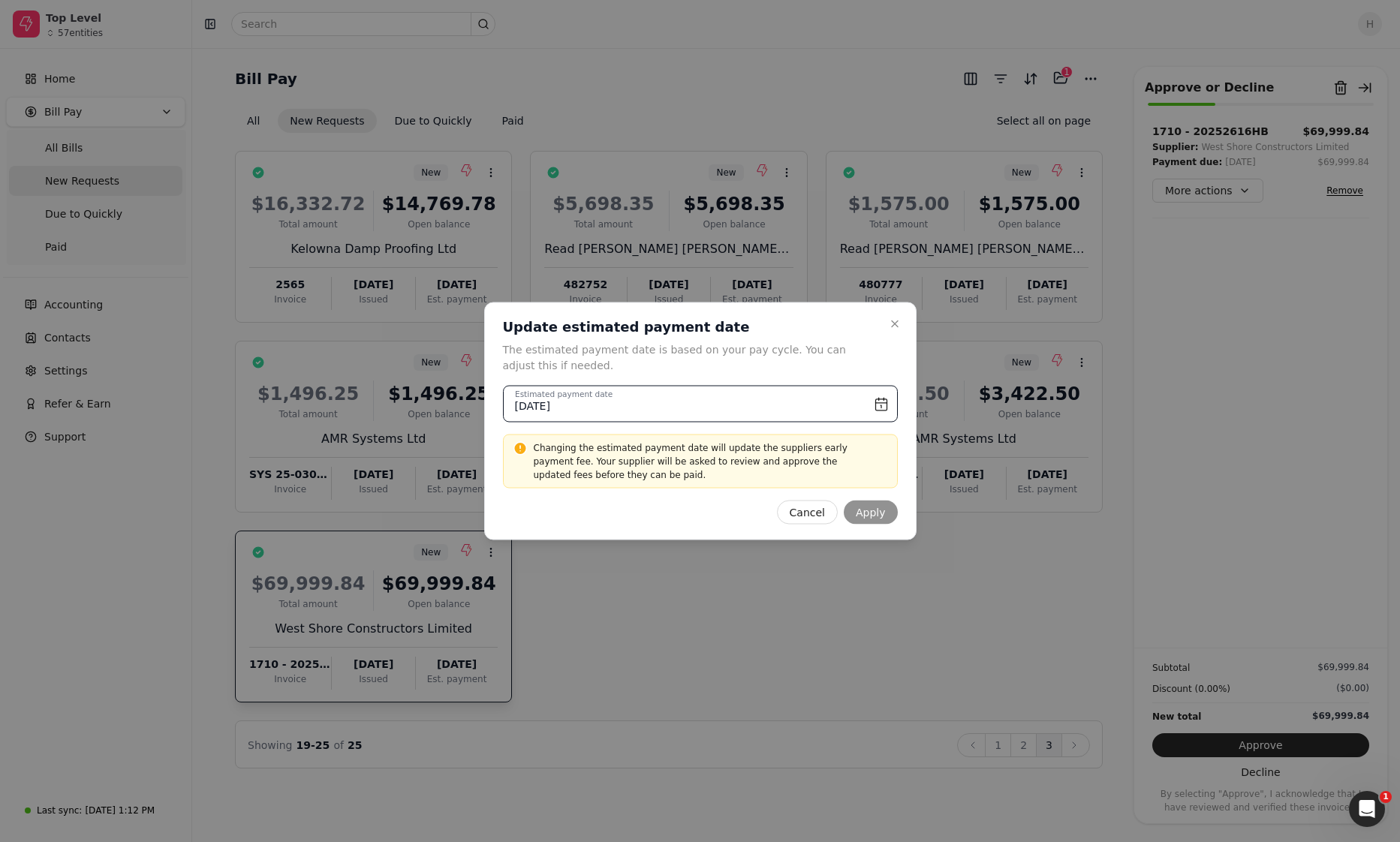
click at [888, 406] on input "March 9th, 2025" at bounding box center [700, 404] width 395 height 37
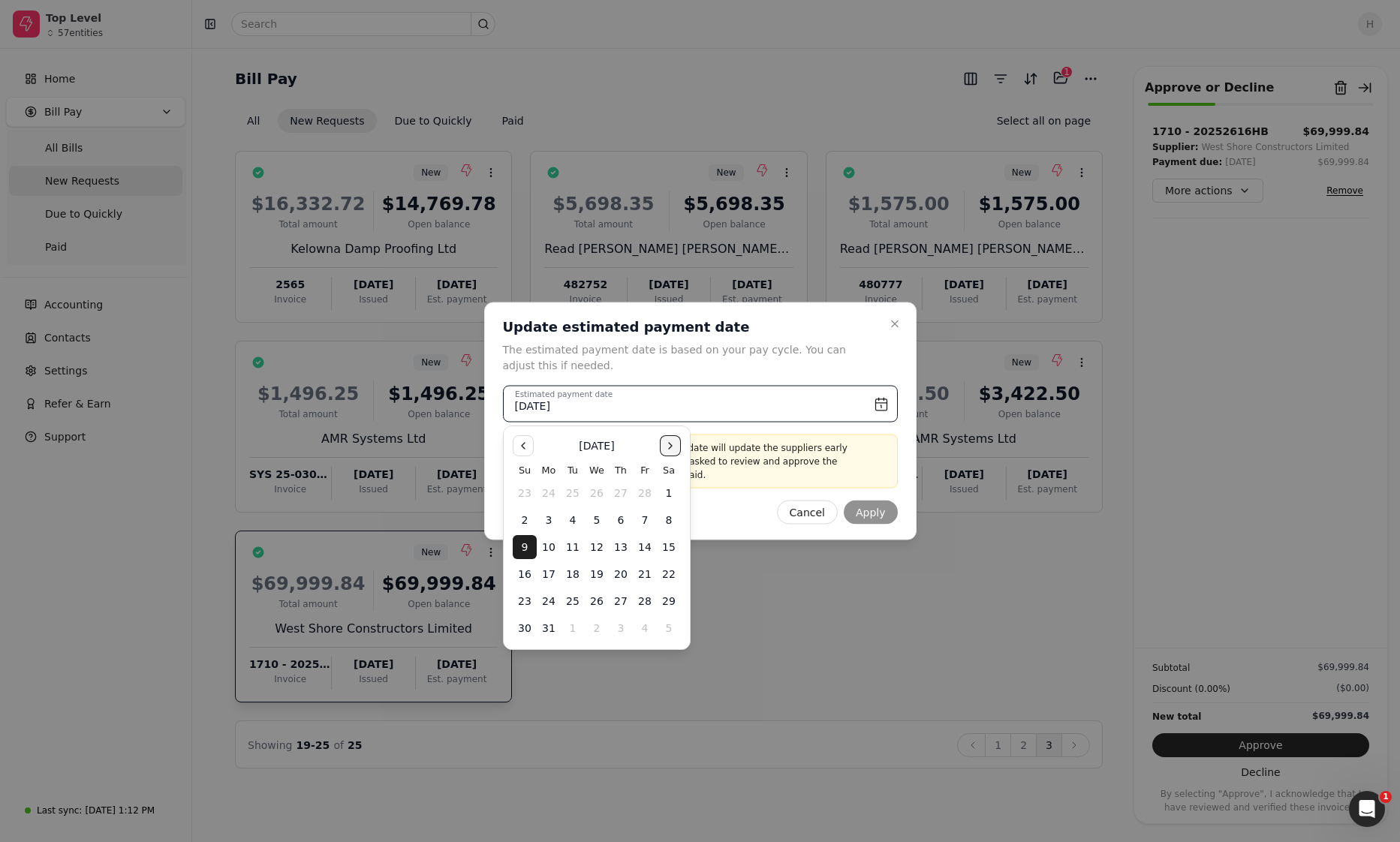
click at [680, 449] on button "Go to the Next Month" at bounding box center [670, 446] width 21 height 21
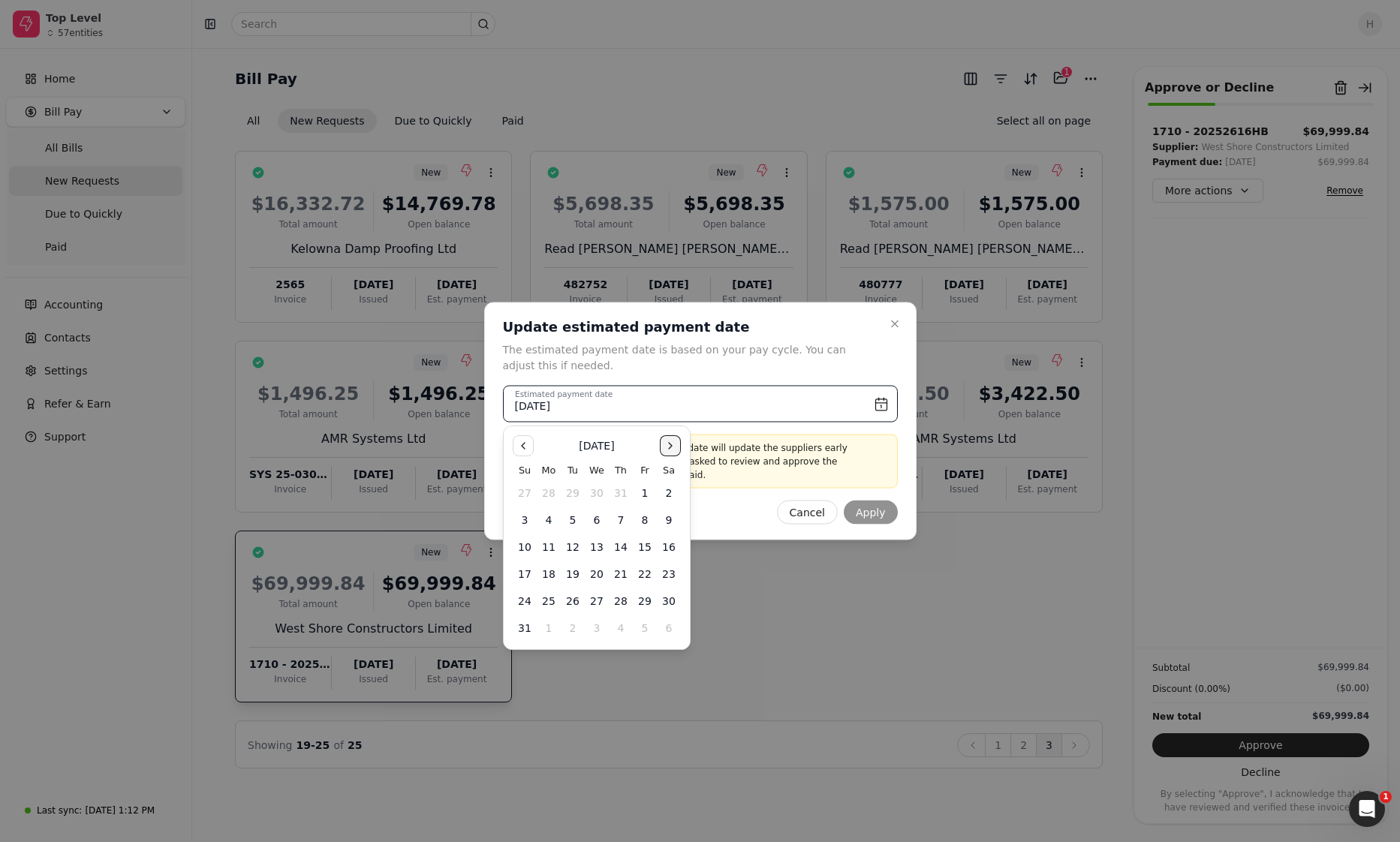
click at [680, 449] on button "Go to the Next Month" at bounding box center [670, 446] width 21 height 21
click at [646, 600] on button "31" at bounding box center [645, 600] width 24 height 24
type input "October 31st, 2025"
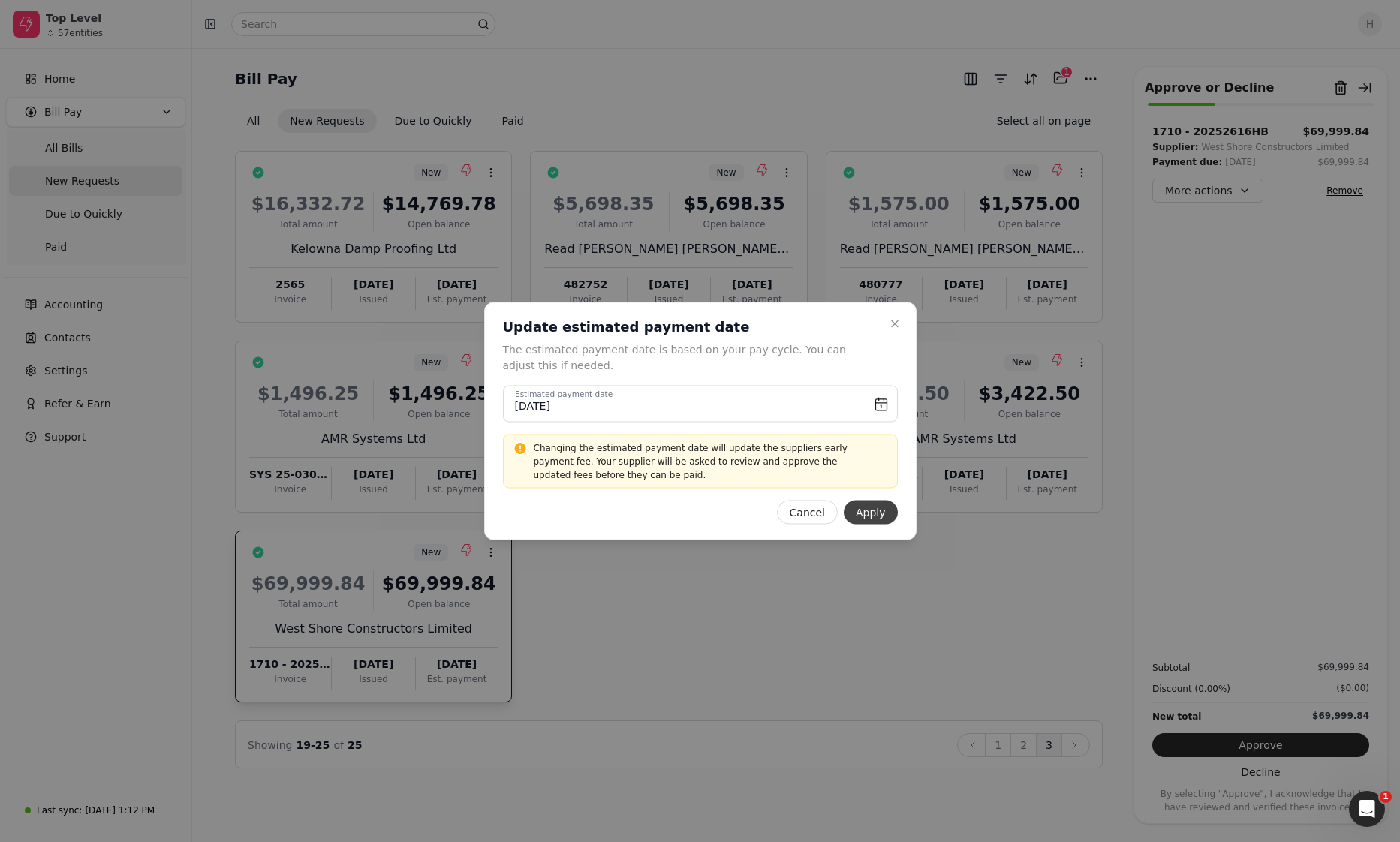
drag, startPoint x: 646, startPoint y: 600, endPoint x: 874, endPoint y: 509, distance: 245.5
click at [874, 509] on button "Apply" at bounding box center [870, 512] width 54 height 24
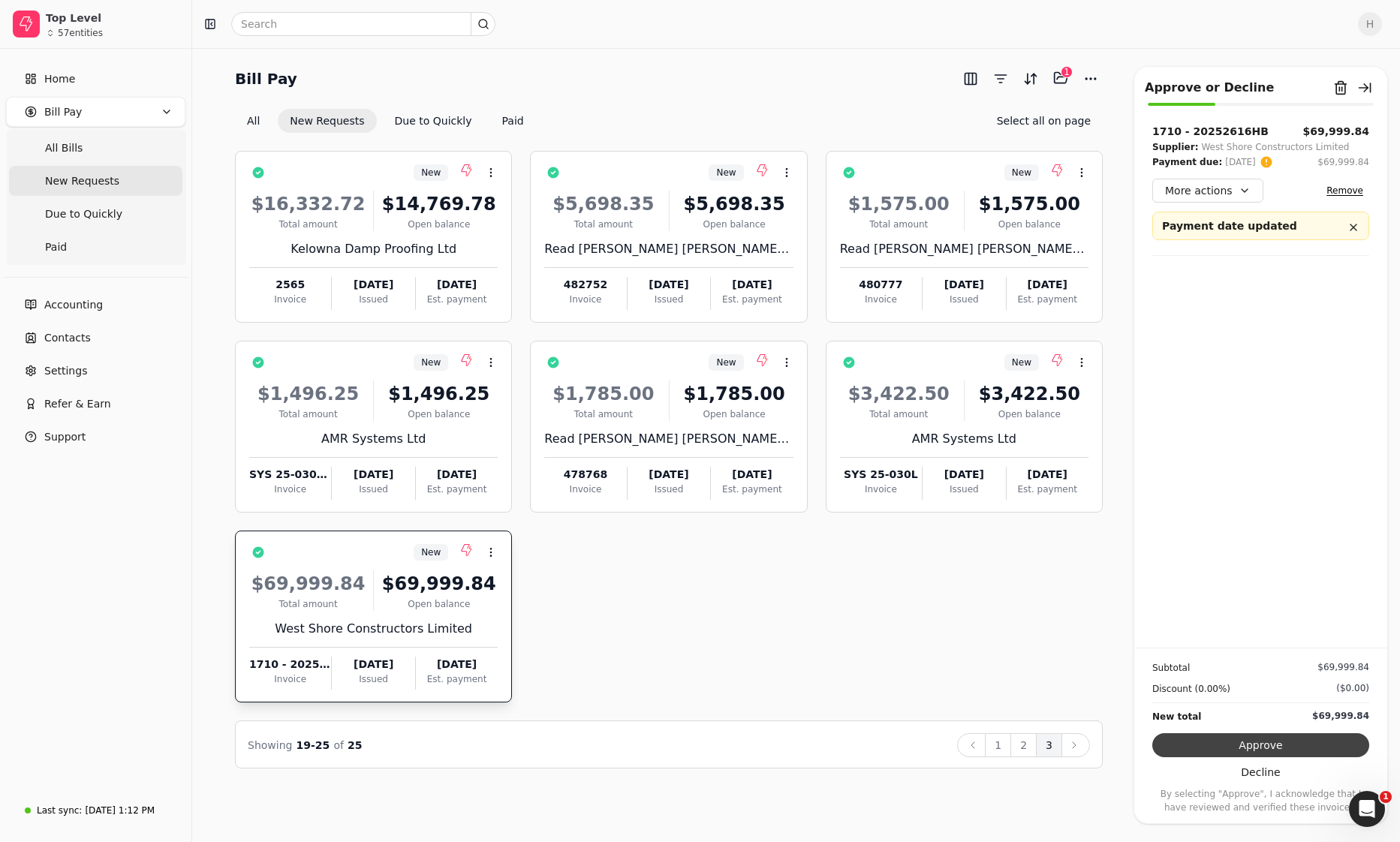
click at [1211, 745] on button "Approve" at bounding box center [1260, 745] width 217 height 24
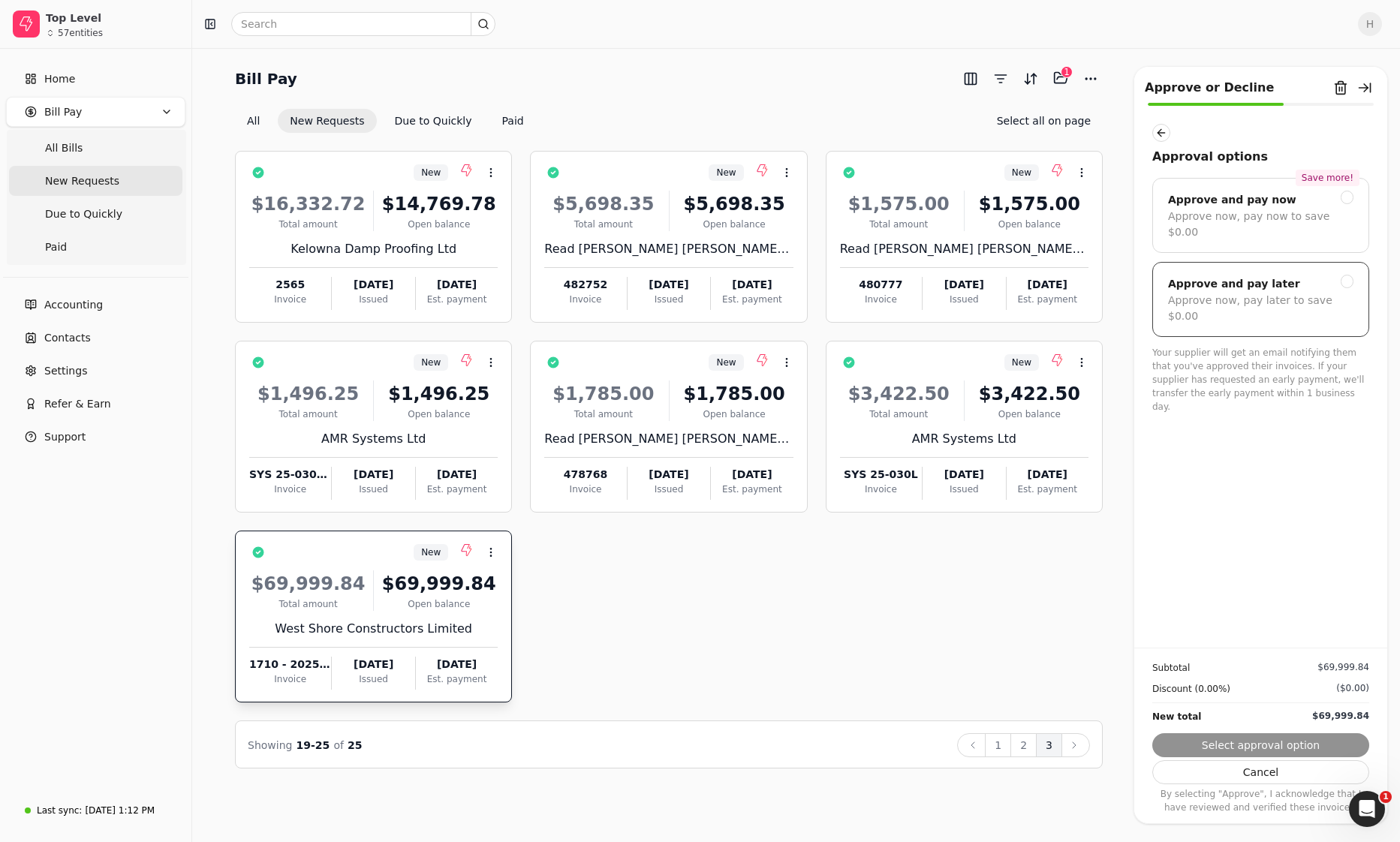
click at [1356, 268] on div "Approve and pay later Approve now, pay later to save $0.00" at bounding box center [1260, 300] width 217 height 75
click at [1250, 743] on button "Submit approval" at bounding box center [1260, 745] width 217 height 24
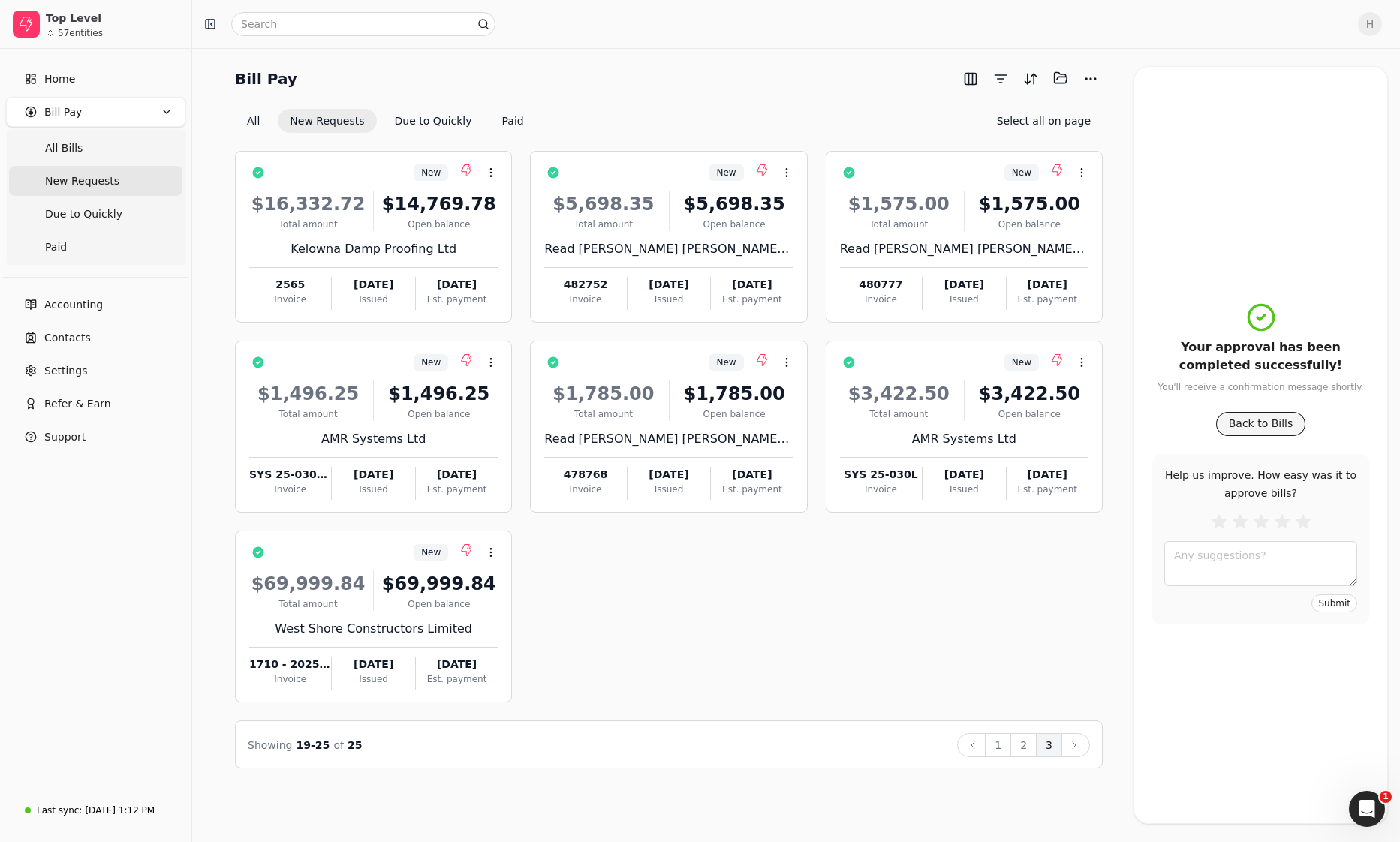
click at [1264, 422] on button "Back to Bills" at bounding box center [1261, 424] width 90 height 24
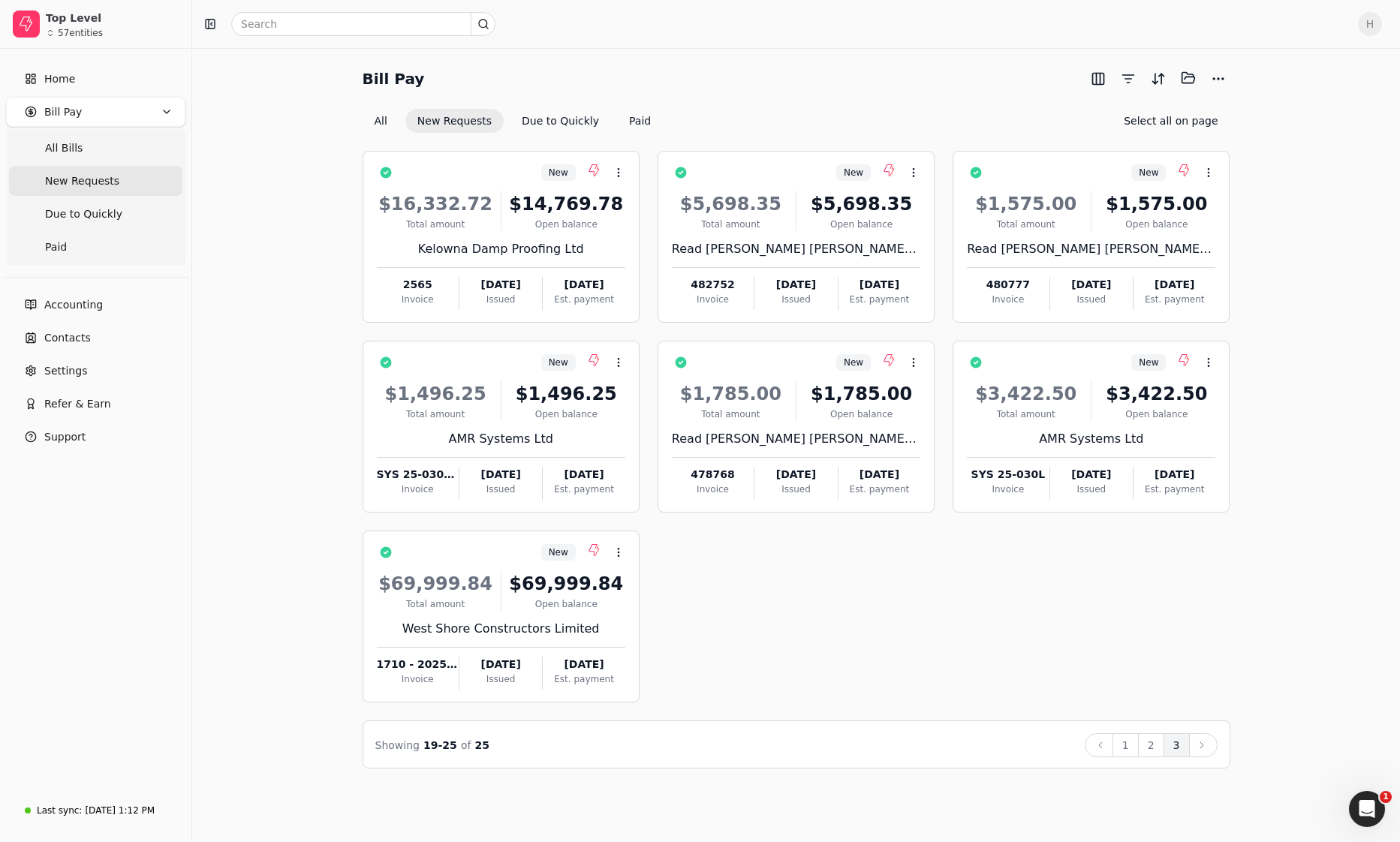
click at [254, 167] on div "Bill Pay Selected items: 0 All New Requests Due to Quickly Paid Select all on p…" at bounding box center [795, 416] width 1172 height 702
click at [66, 88] on link "Home" at bounding box center [95, 79] width 179 height 30
